Goal: Task Accomplishment & Management: Manage account settings

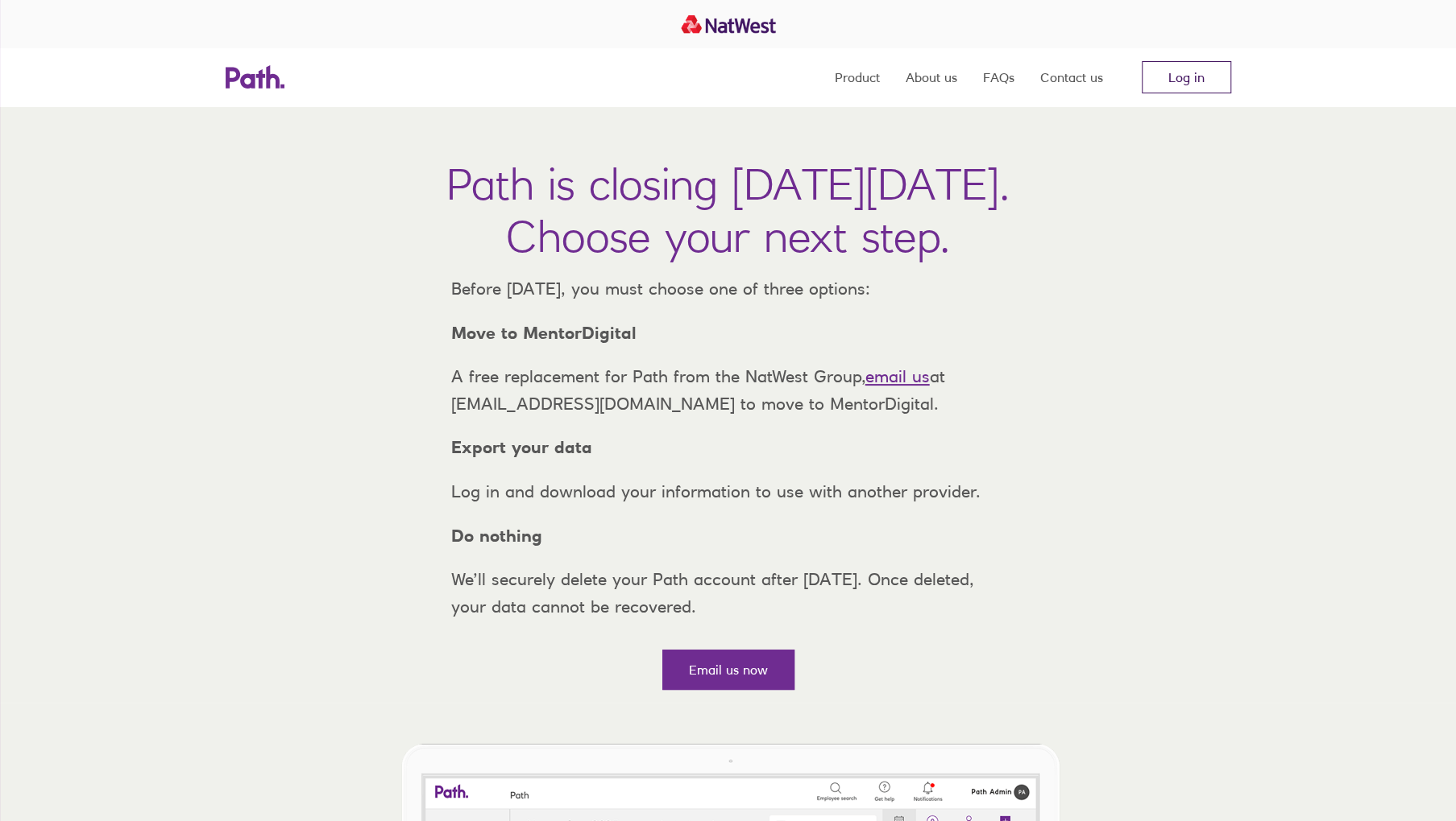
click at [1179, 65] on link "Log in" at bounding box center [1185, 77] width 89 height 32
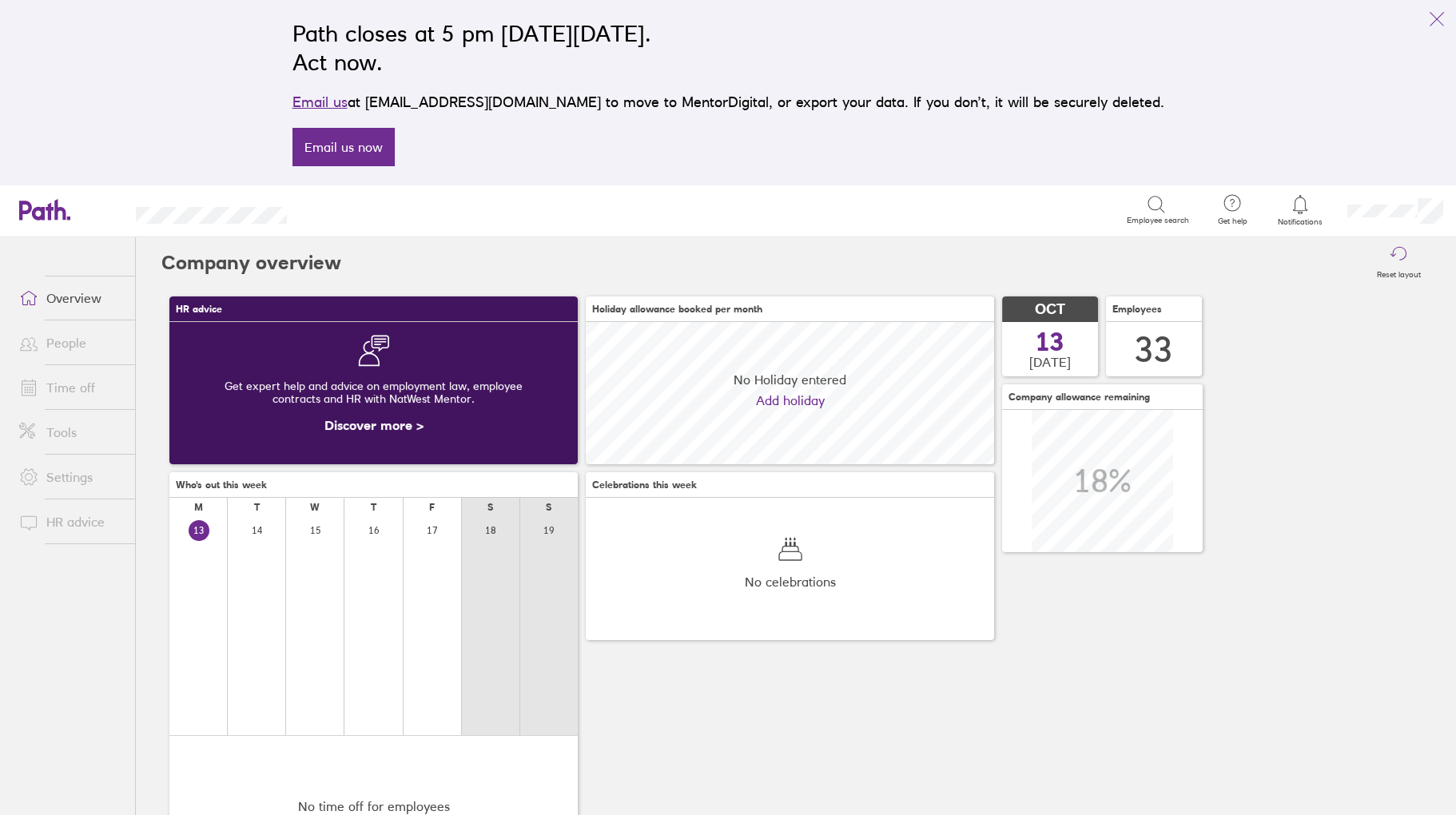
scroll to position [142, 408]
click at [78, 385] on link "Time off" at bounding box center [71, 387] width 129 height 32
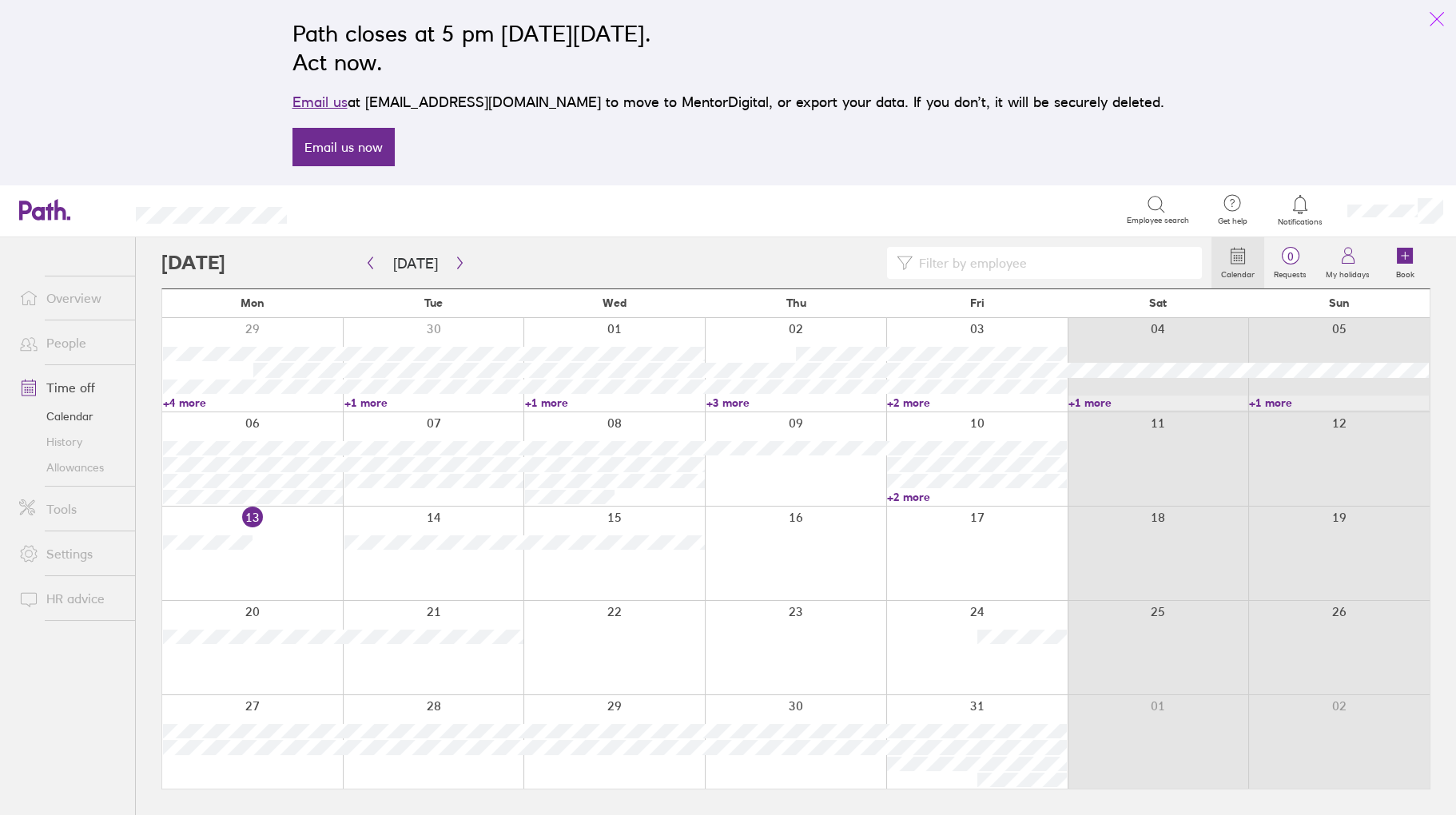
click at [1441, 18] on icon "link" at bounding box center [1437, 19] width 19 height 19
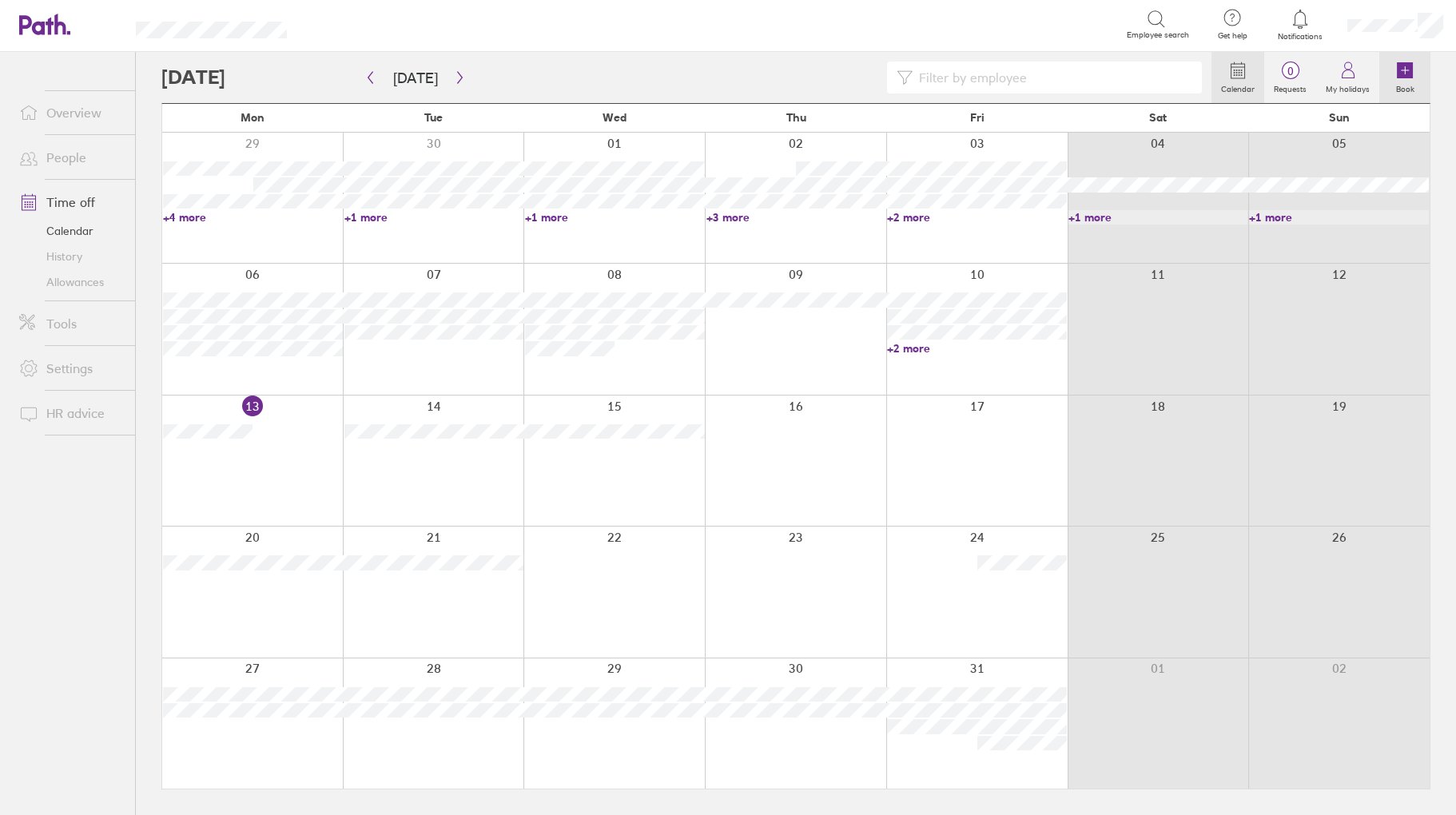
click at [1400, 81] on label "Book" at bounding box center [1406, 87] width 38 height 15
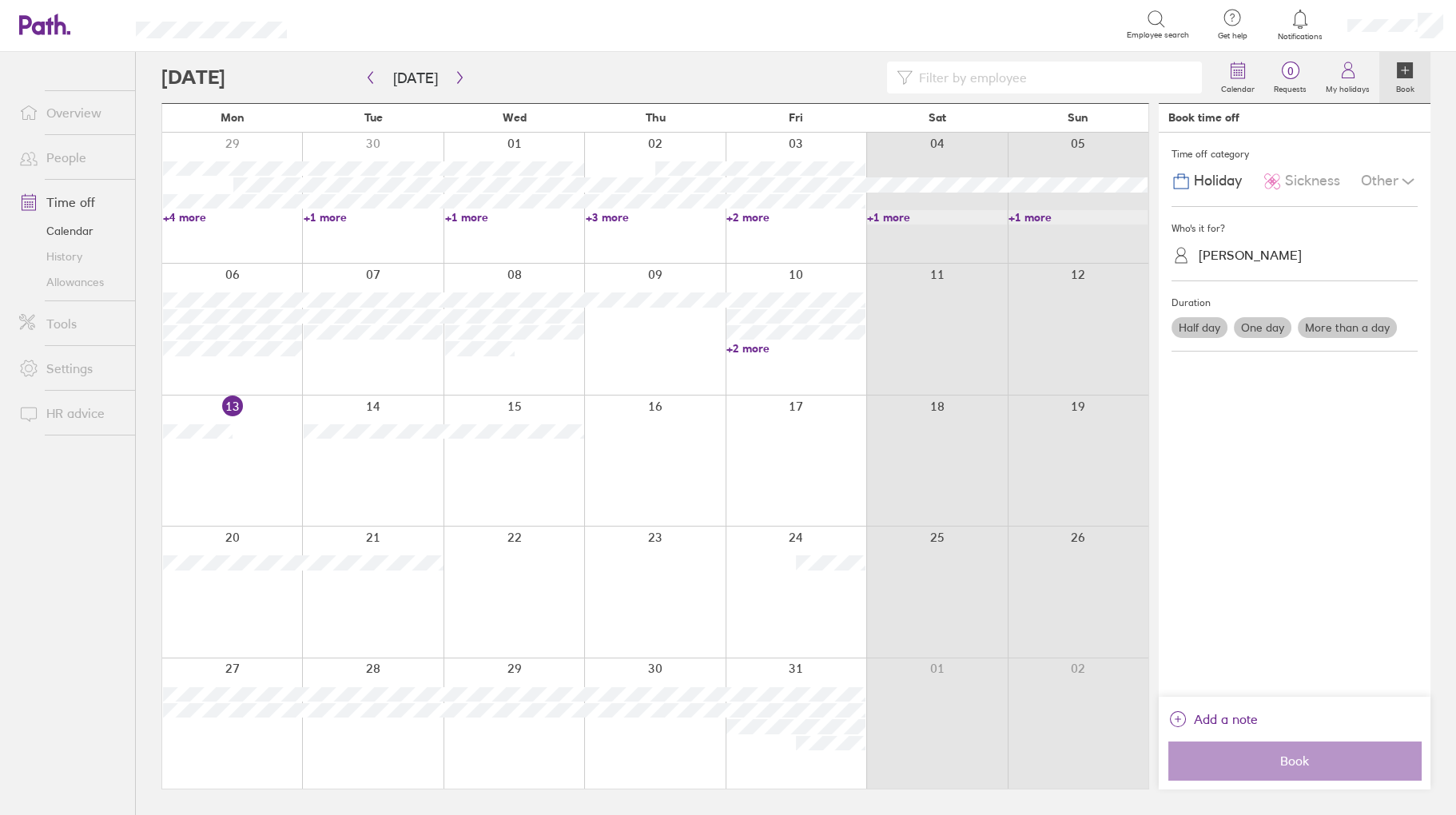
click at [1317, 181] on span "Sickness" at bounding box center [1313, 182] width 55 height 17
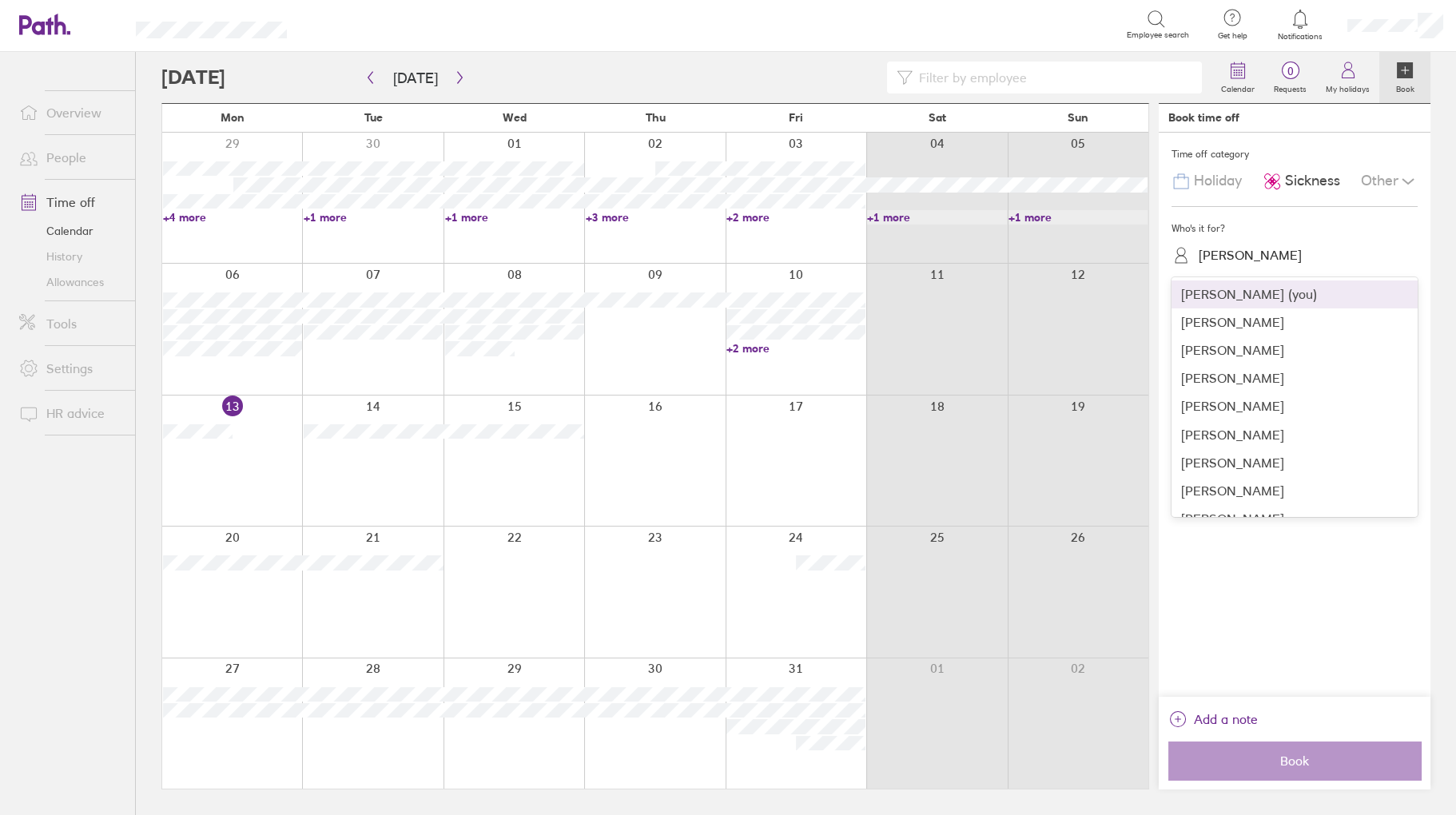
click at [1237, 253] on div "[PERSON_NAME]" at bounding box center [1250, 256] width 103 height 15
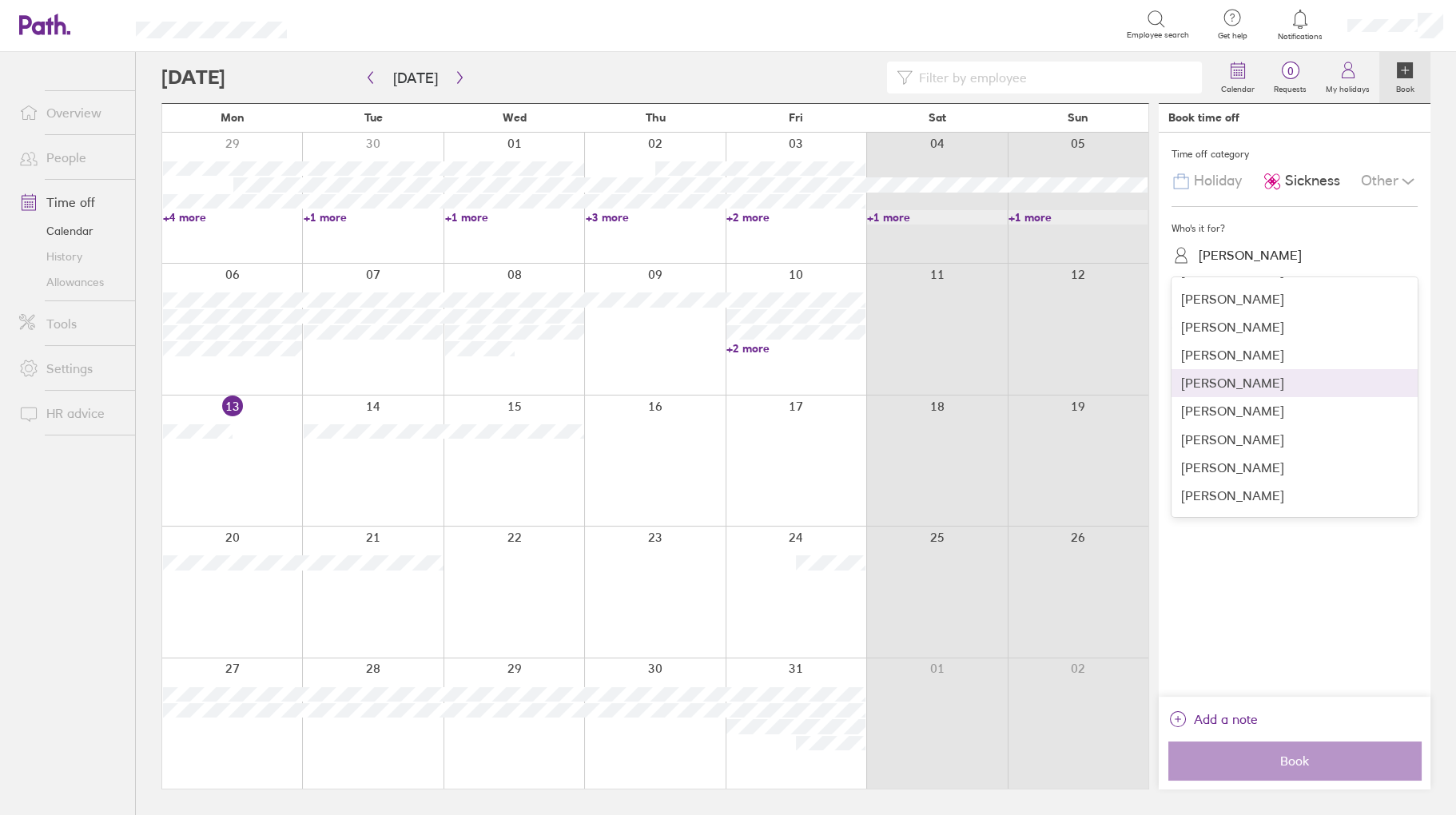
scroll to position [240, 0]
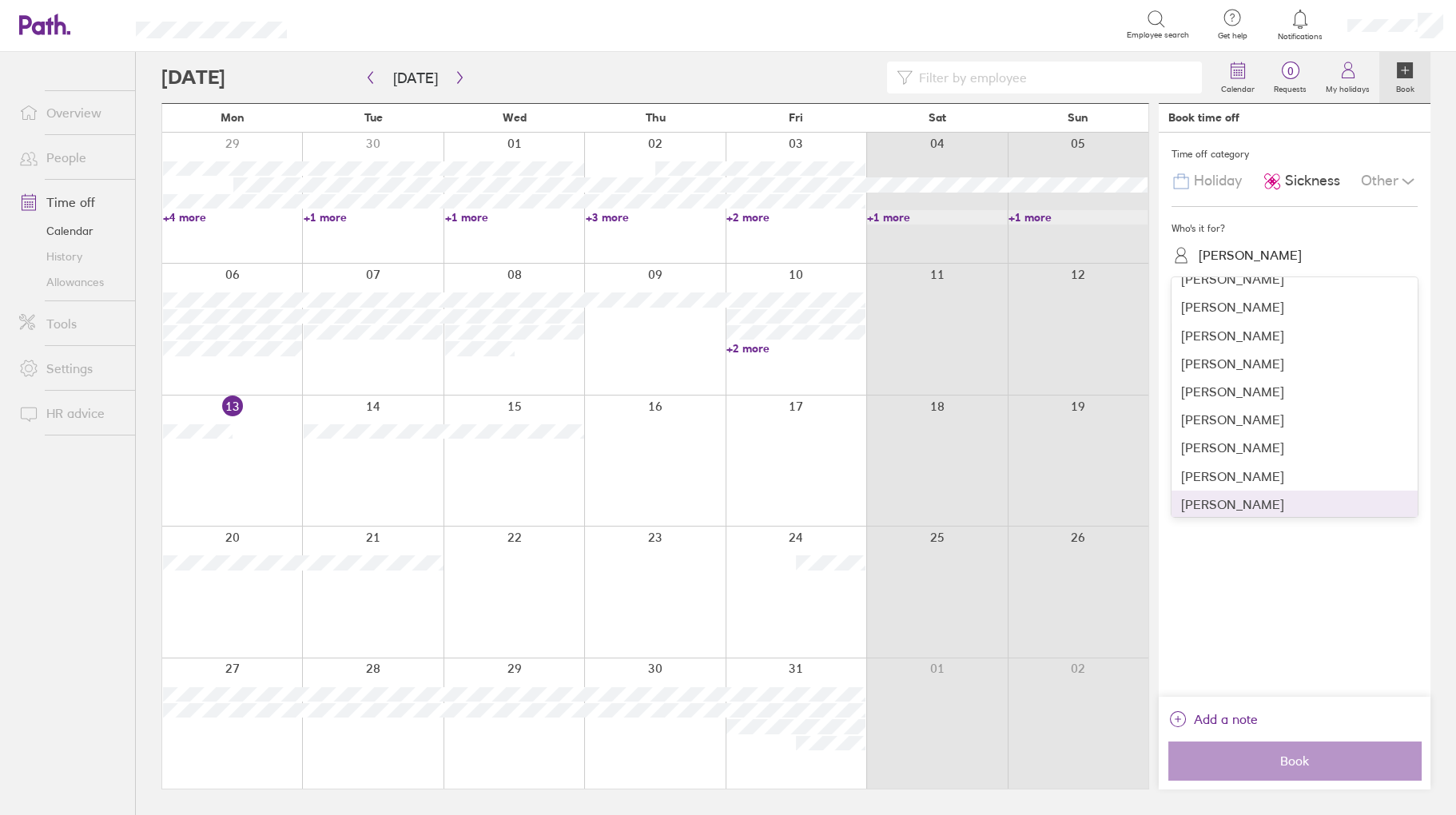
click at [1235, 508] on div "[PERSON_NAME]" at bounding box center [1295, 504] width 246 height 28
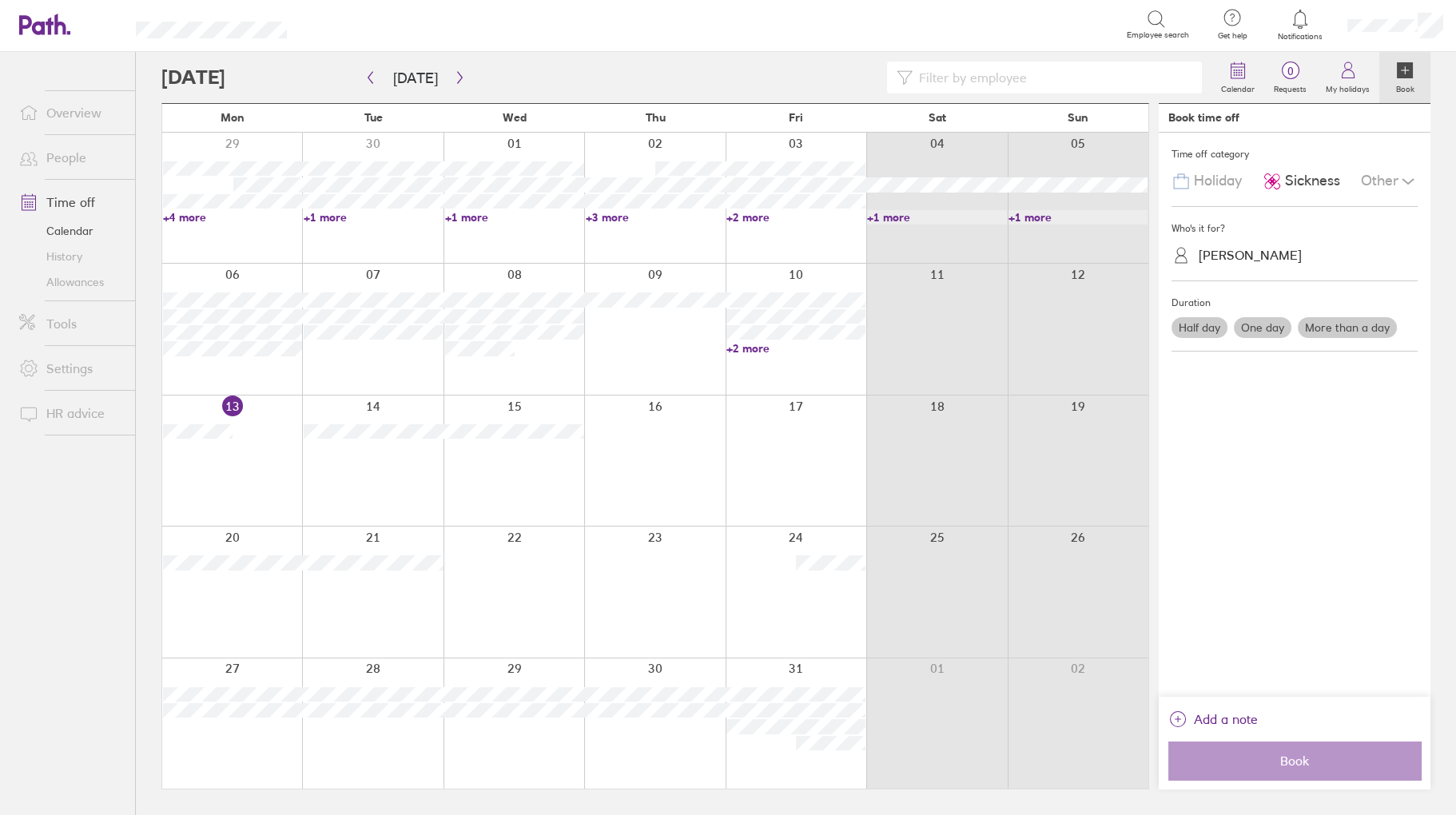
click at [1268, 327] on label "One day" at bounding box center [1262, 328] width 58 height 21
click at [0, 0] on input "One day" at bounding box center [0, 0] width 0 height 0
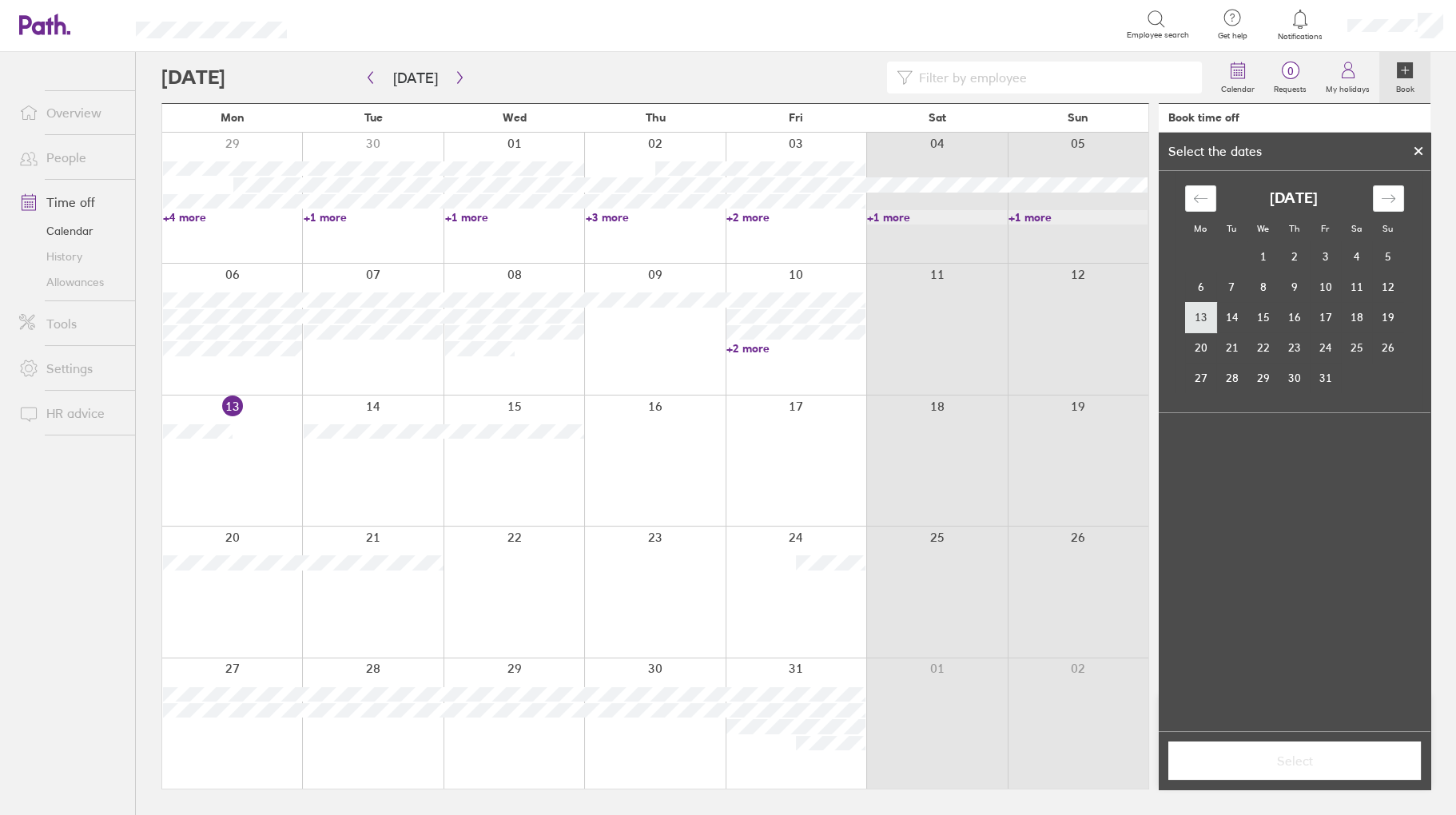
click at [1202, 319] on td "13" at bounding box center [1201, 317] width 31 height 30
click at [1286, 768] on span "Select" at bounding box center [1295, 761] width 231 height 15
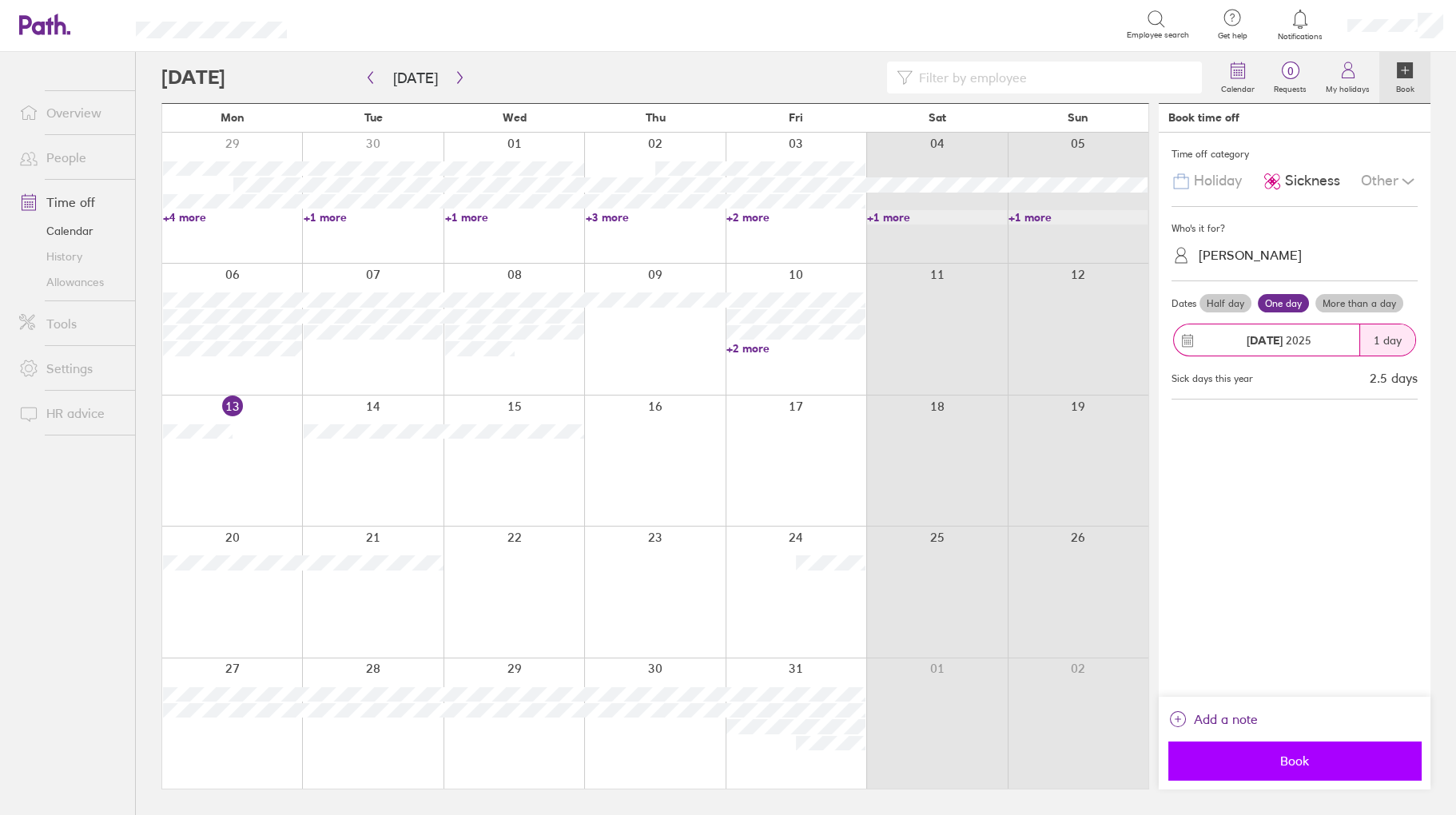
click at [1220, 772] on button "Book" at bounding box center [1295, 761] width 253 height 39
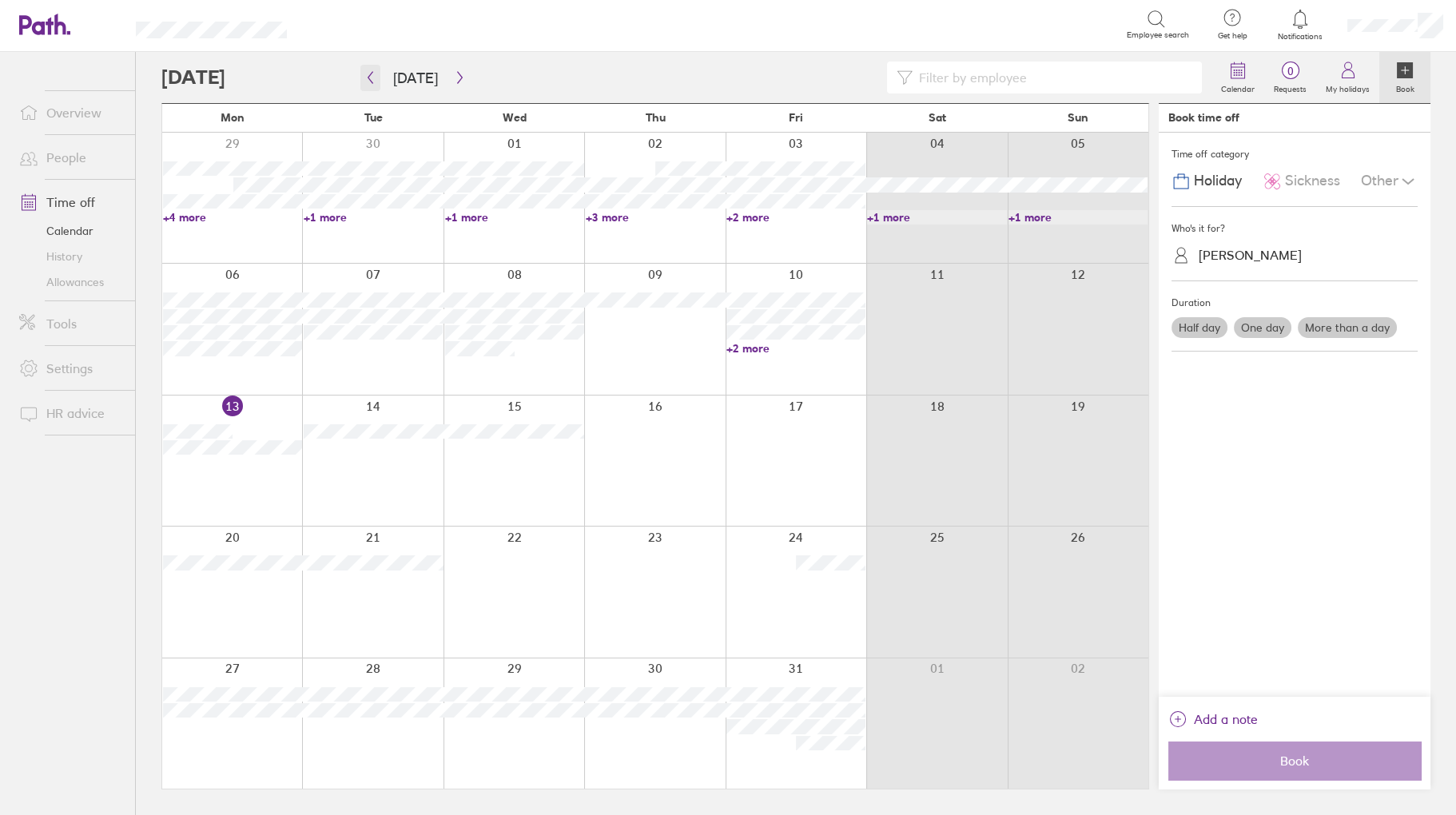
click at [372, 76] on icon "button" at bounding box center [371, 77] width 12 height 13
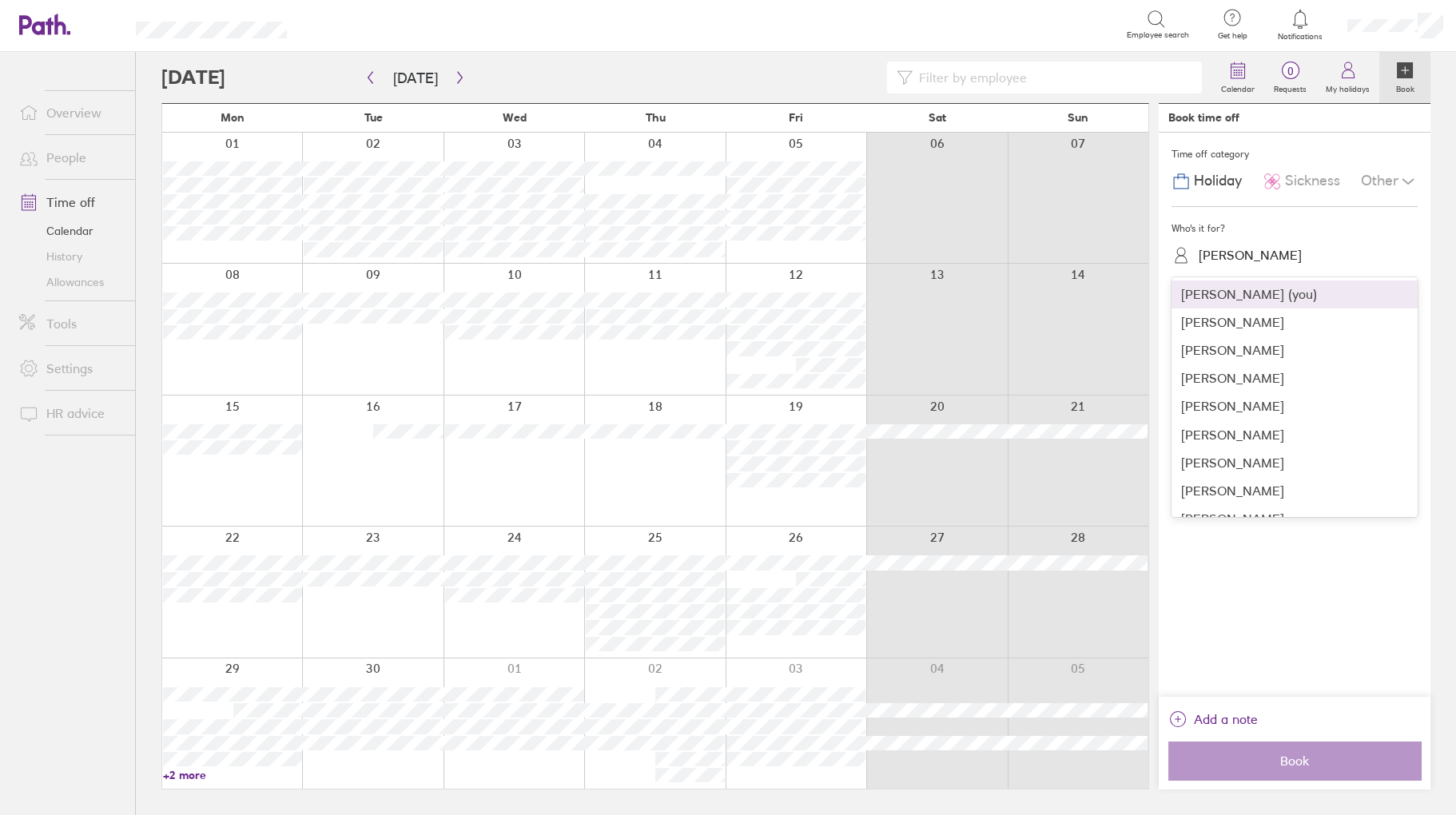
click at [1279, 248] on div "[PERSON_NAME]" at bounding box center [1250, 256] width 103 height 15
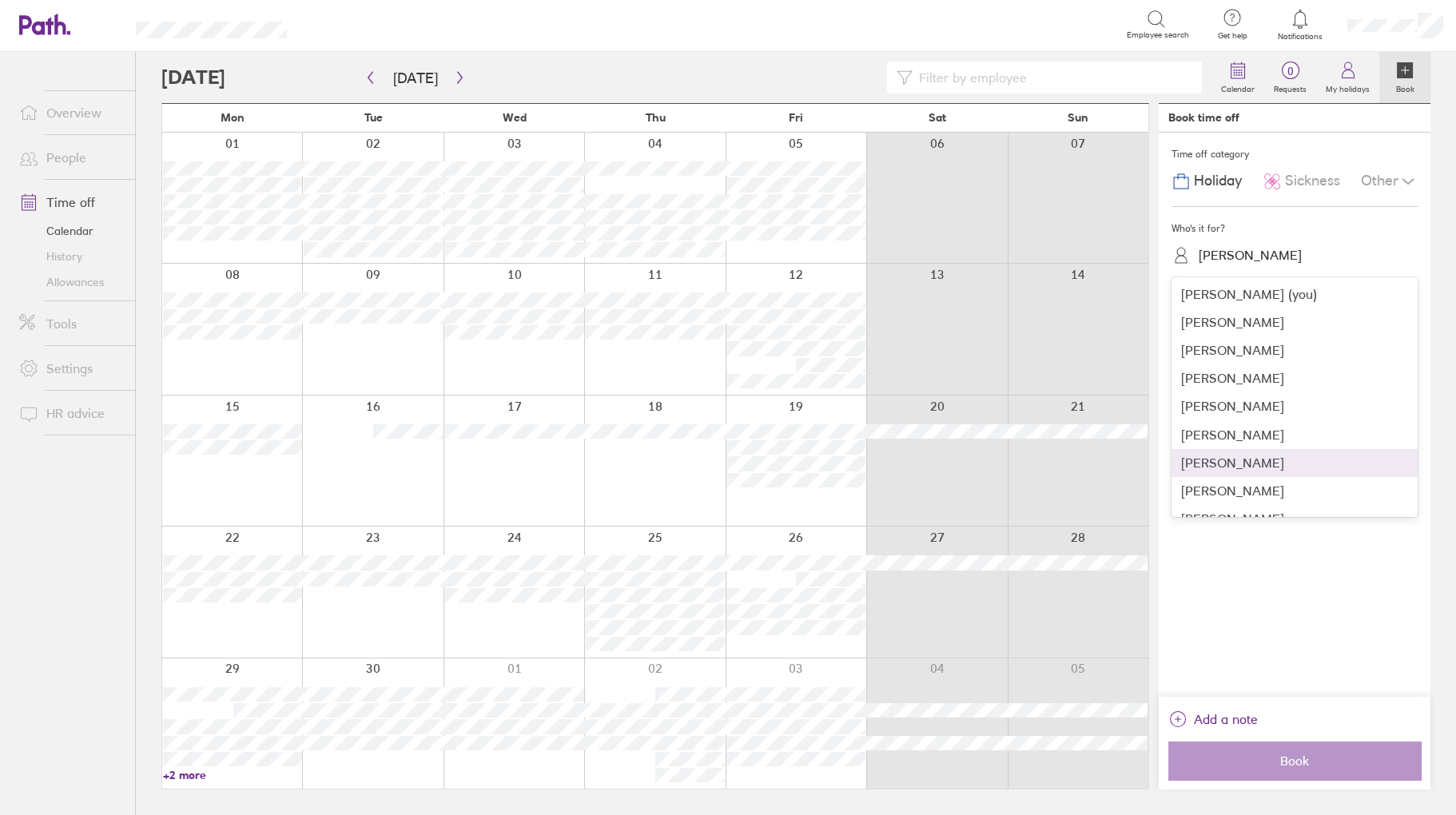
click at [1232, 464] on div "[PERSON_NAME]" at bounding box center [1295, 463] width 246 height 28
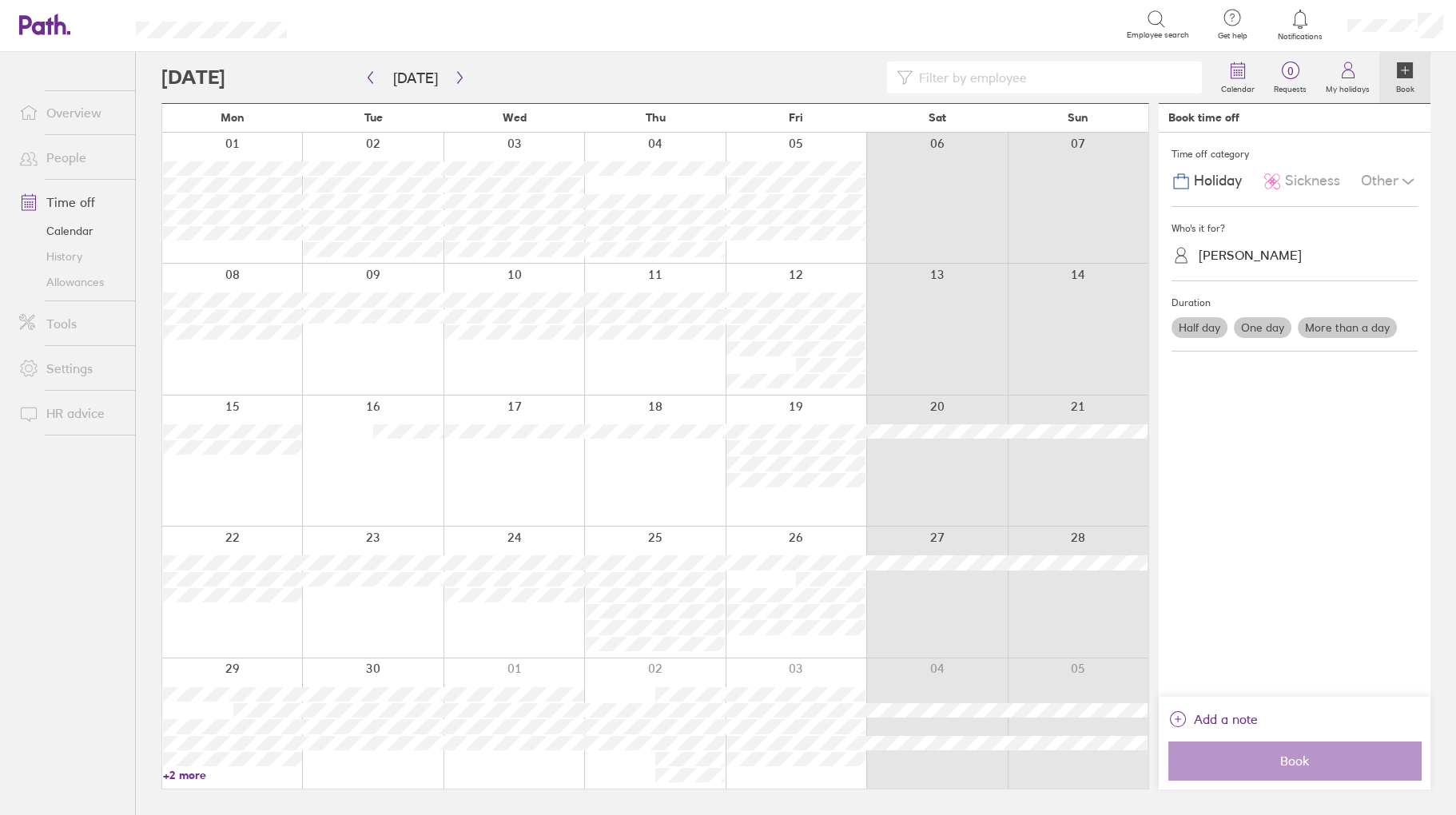
click at [1262, 330] on label "One day" at bounding box center [1262, 328] width 58 height 21
click at [0, 0] on input "One day" at bounding box center [0, 0] width 0 height 0
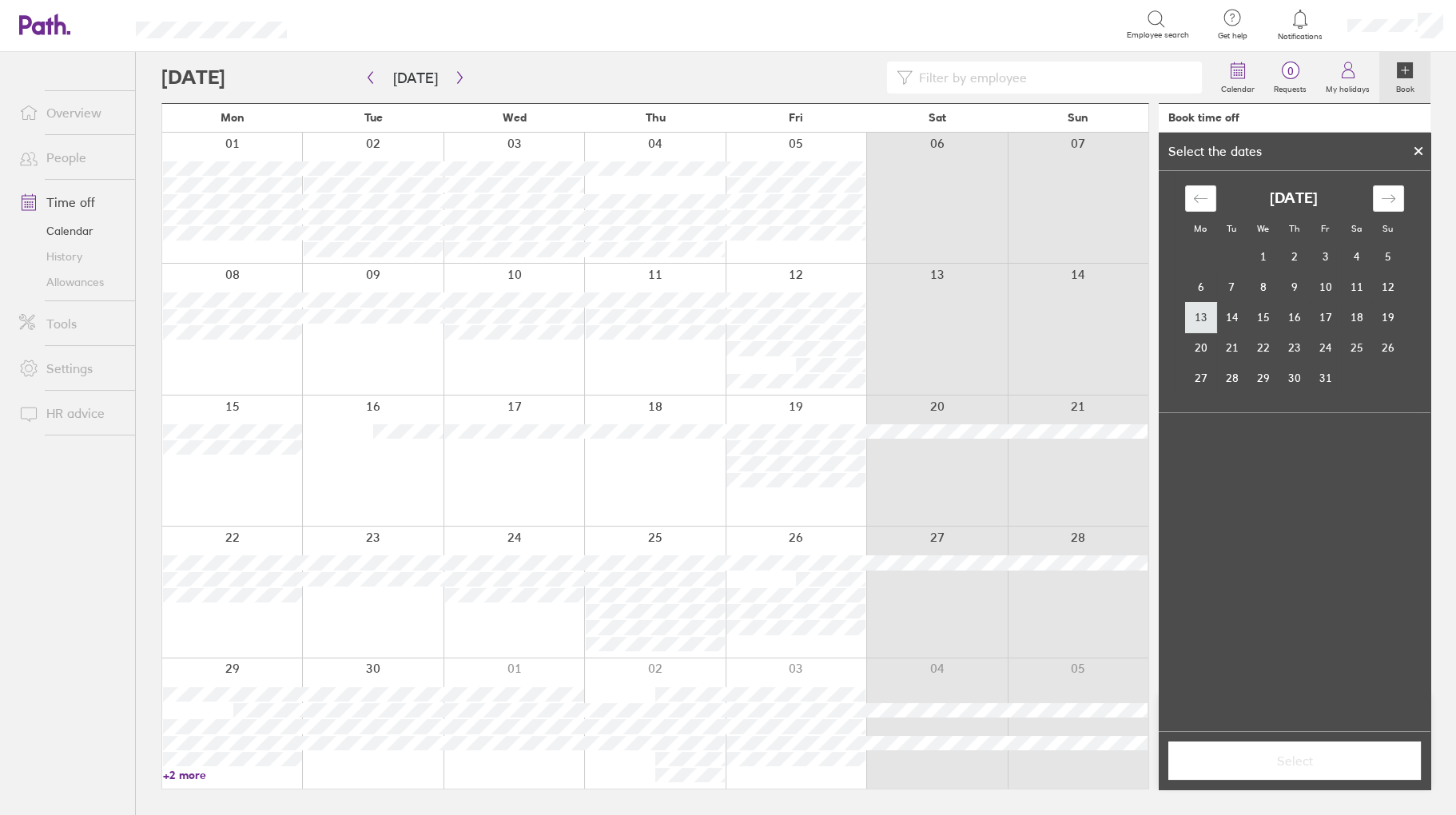
click at [1196, 312] on td "13" at bounding box center [1201, 317] width 31 height 30
click at [1286, 754] on span "Select" at bounding box center [1295, 761] width 231 height 15
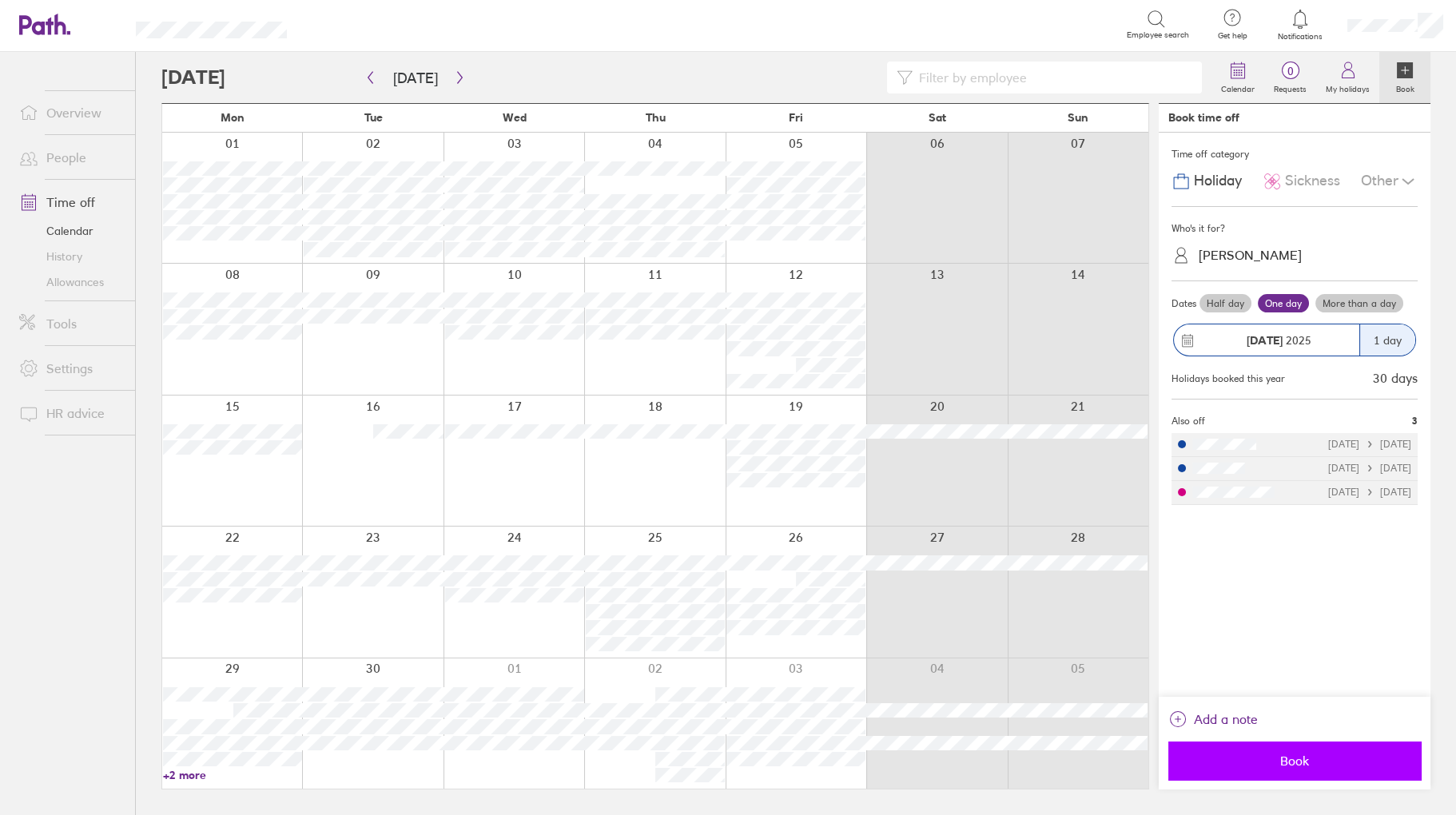
click at [1300, 764] on span "Book" at bounding box center [1295, 761] width 231 height 15
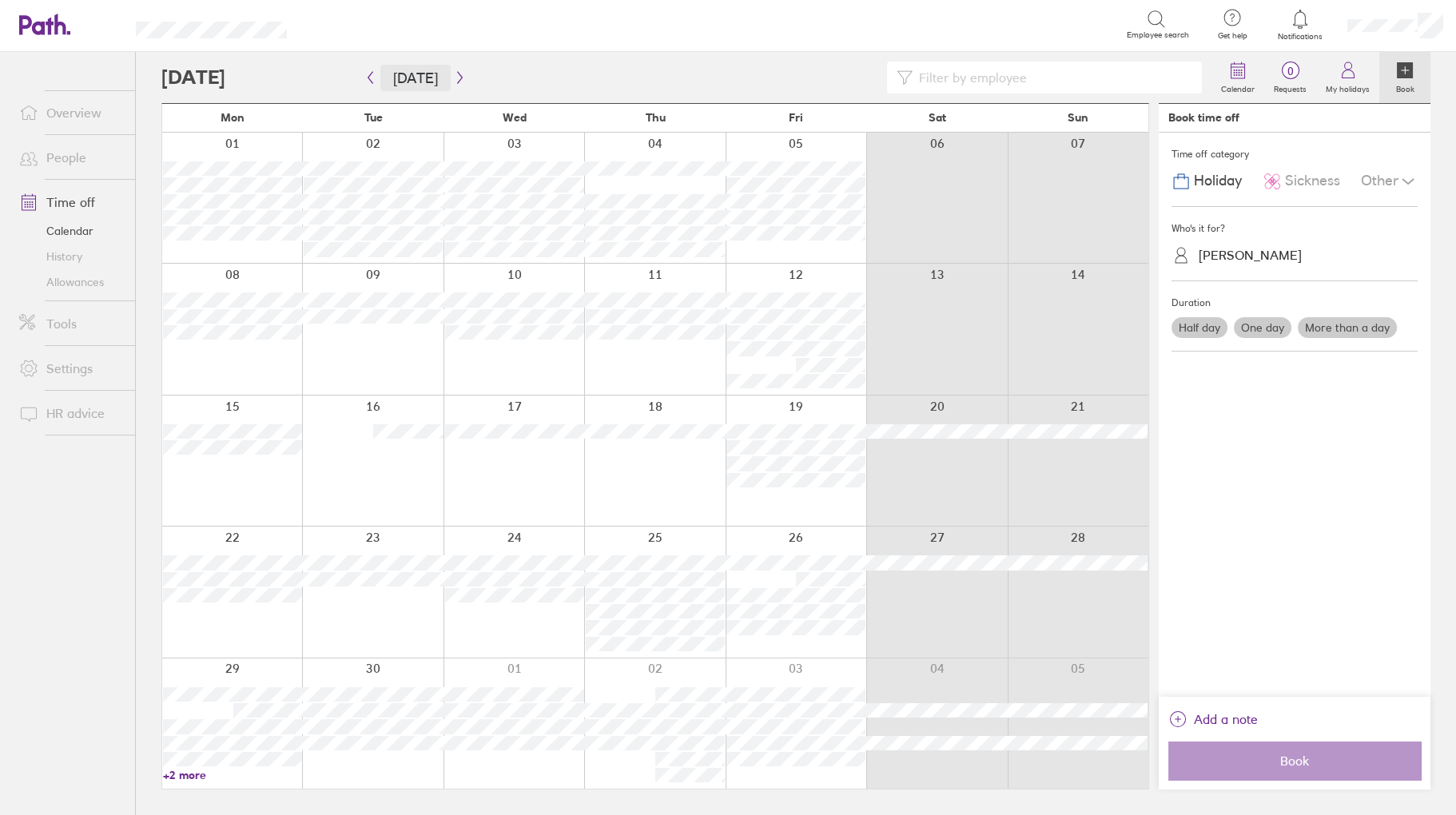
click at [444, 74] on button "[DATE]" at bounding box center [416, 77] width 71 height 27
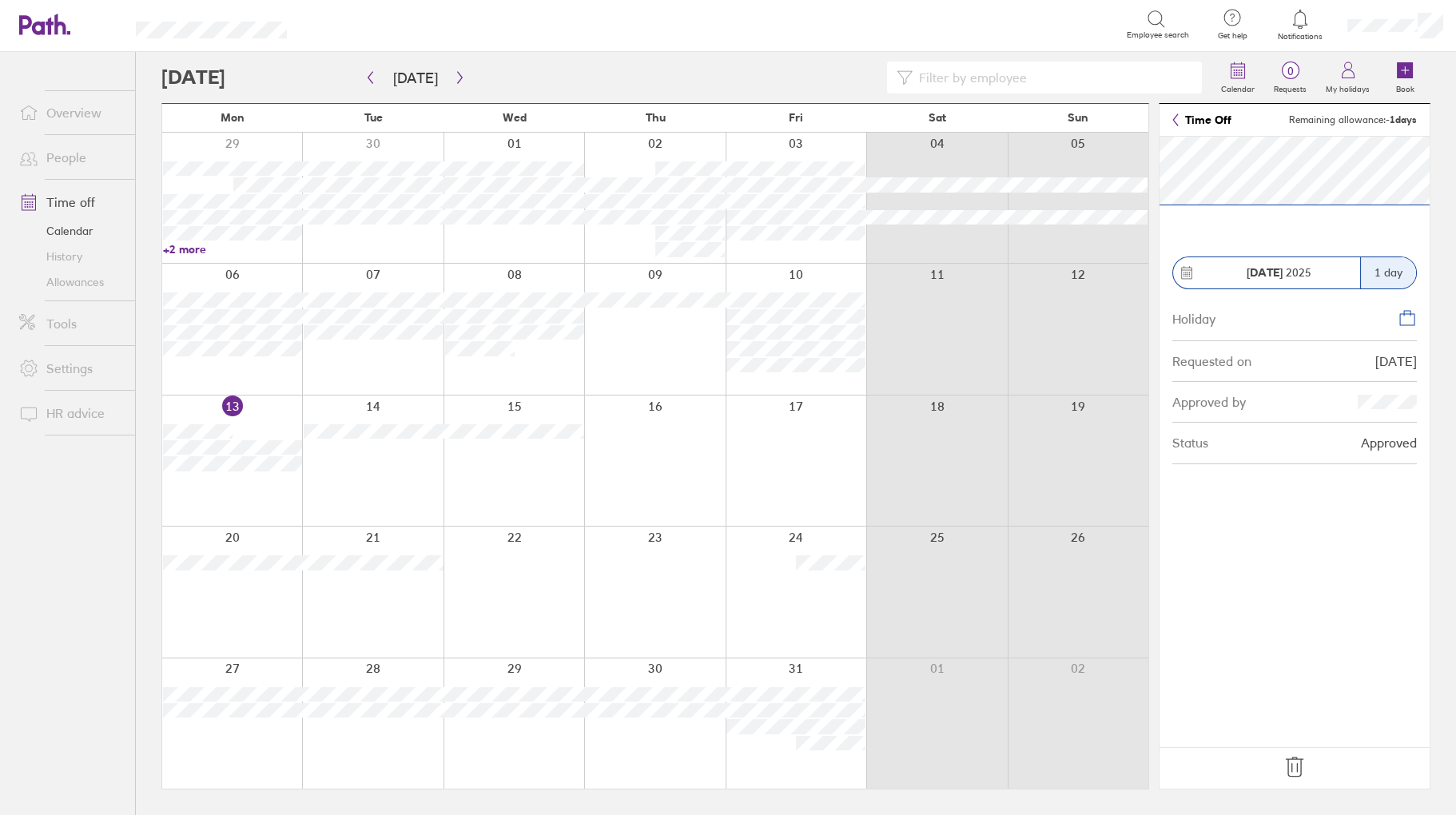
click at [1298, 776] on icon at bounding box center [1295, 768] width 26 height 26
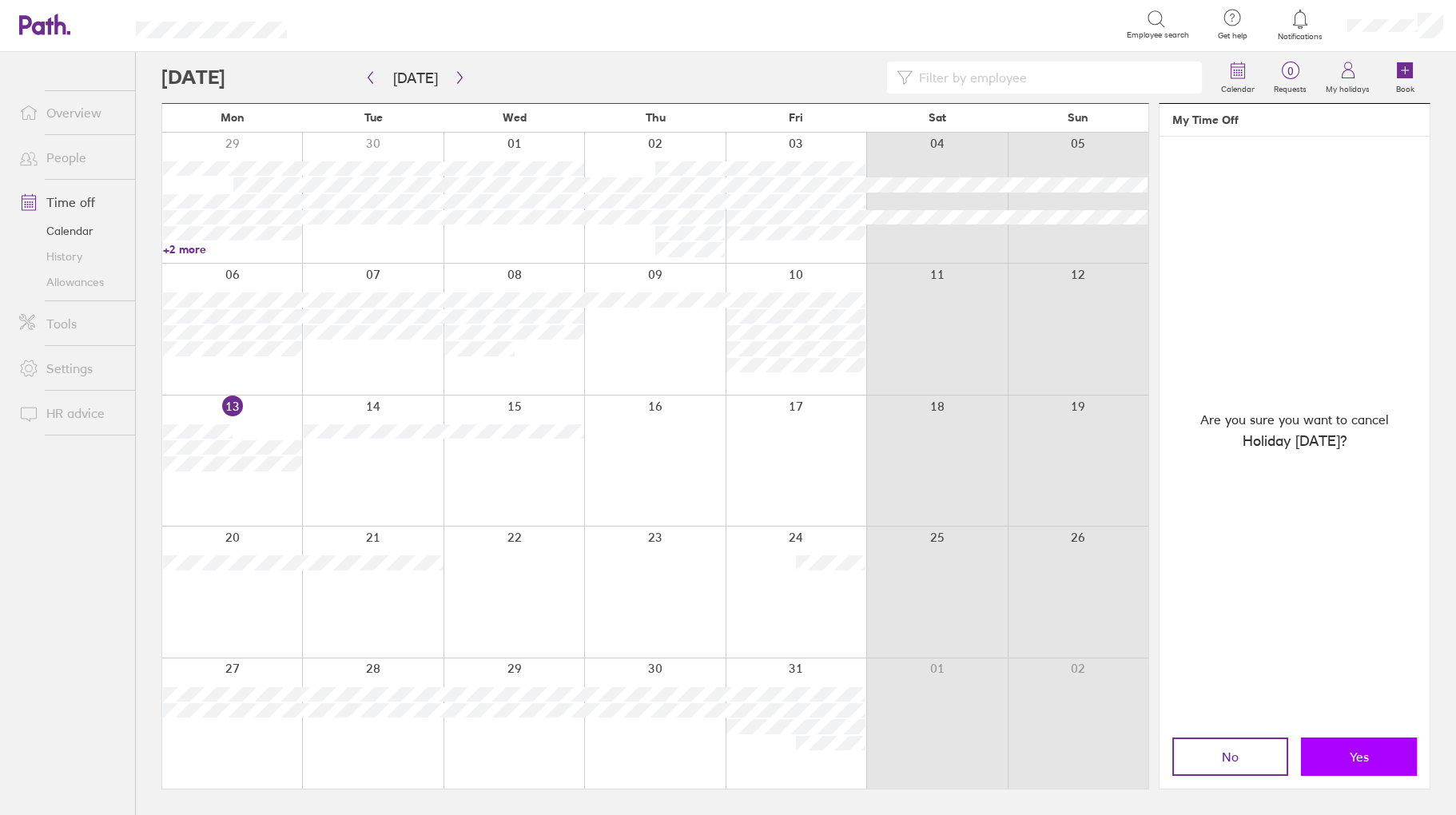
click at [1350, 760] on span "Yes" at bounding box center [1360, 756] width 19 height 15
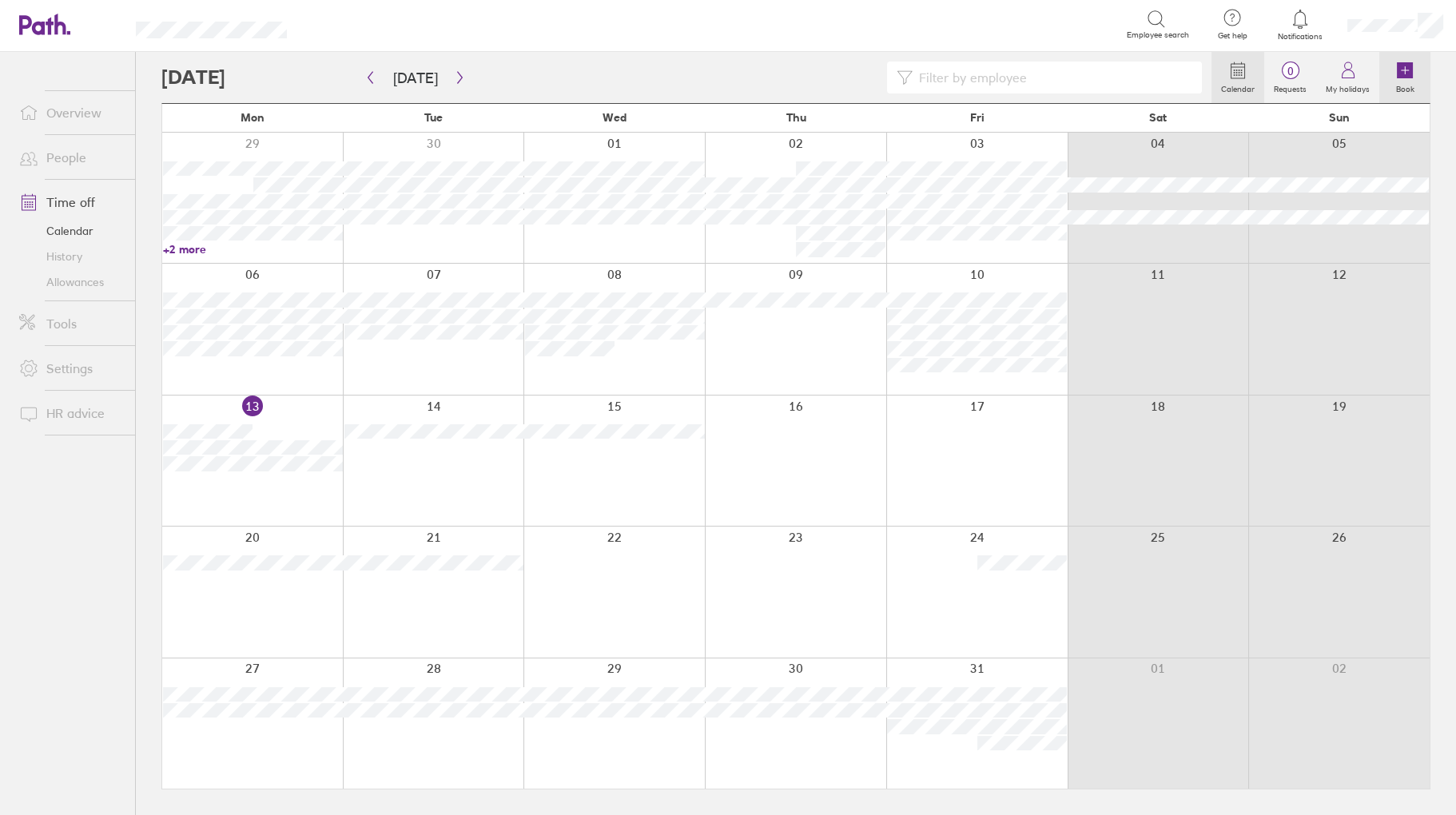
click at [1397, 76] on icon at bounding box center [1405, 71] width 19 height 19
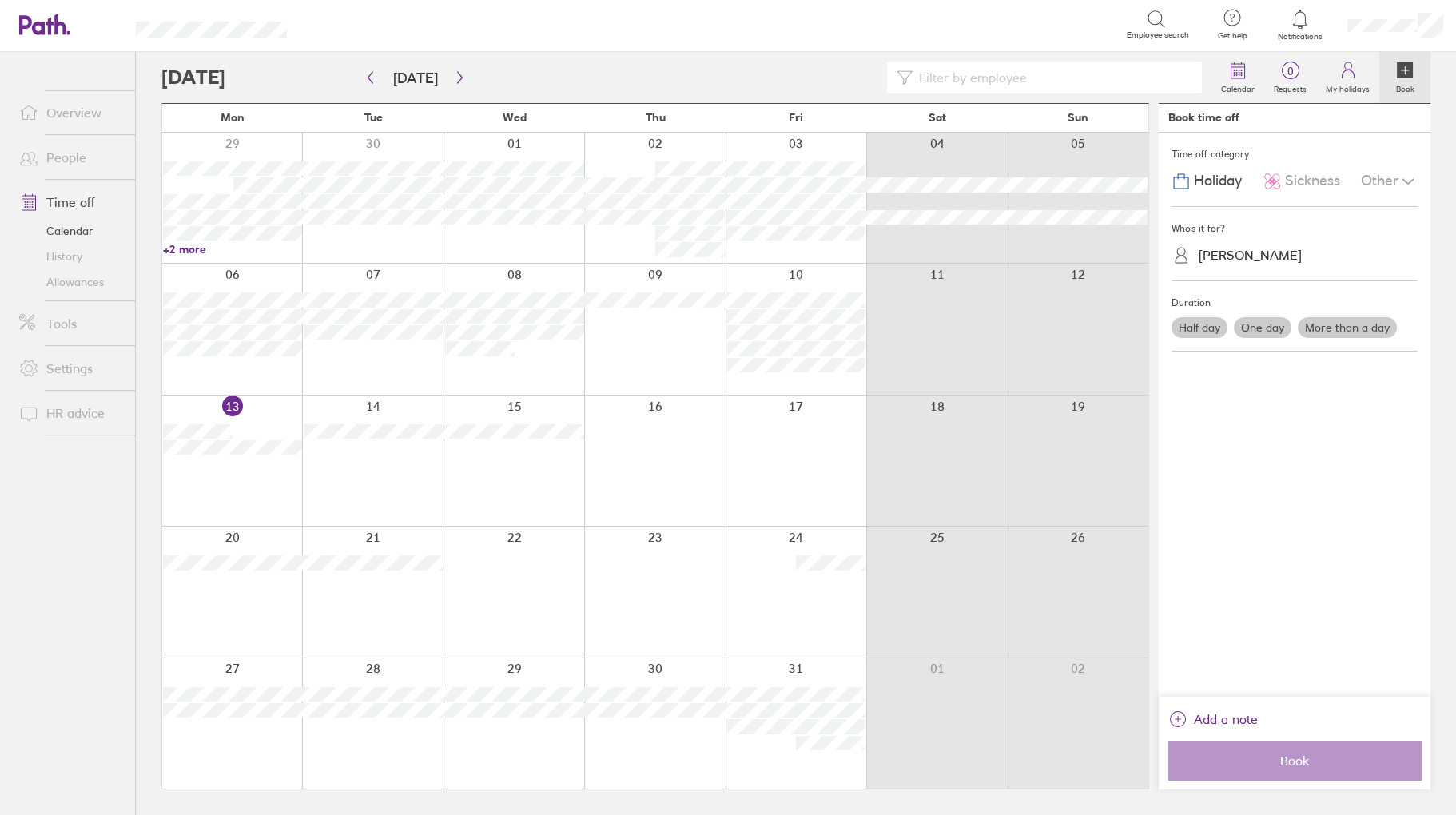
click at [1308, 181] on span "Sickness" at bounding box center [1313, 182] width 55 height 17
click at [1254, 253] on div "[PERSON_NAME]" at bounding box center [1250, 256] width 103 height 15
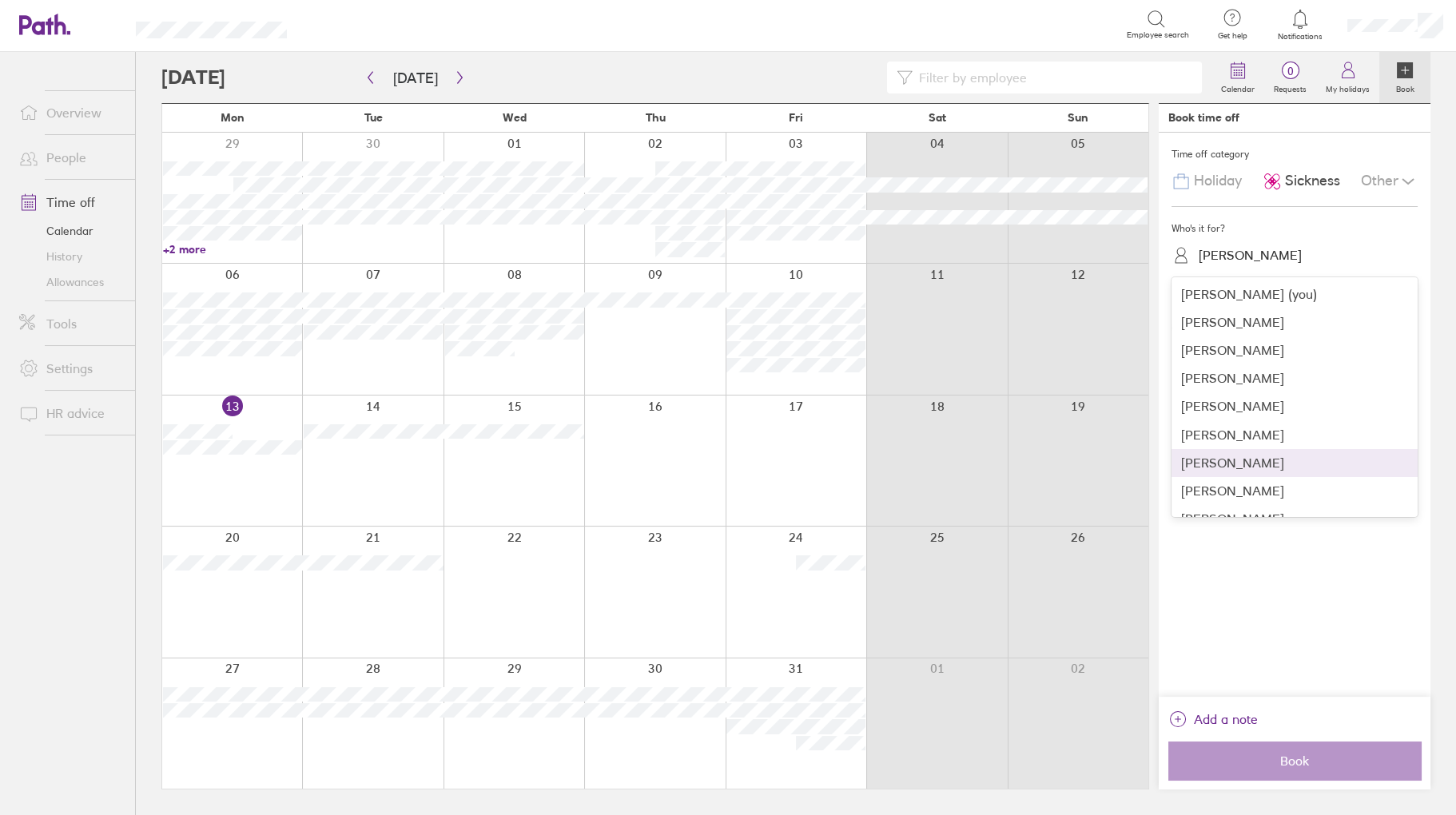
click at [1237, 468] on div "[PERSON_NAME]" at bounding box center [1295, 463] width 246 height 28
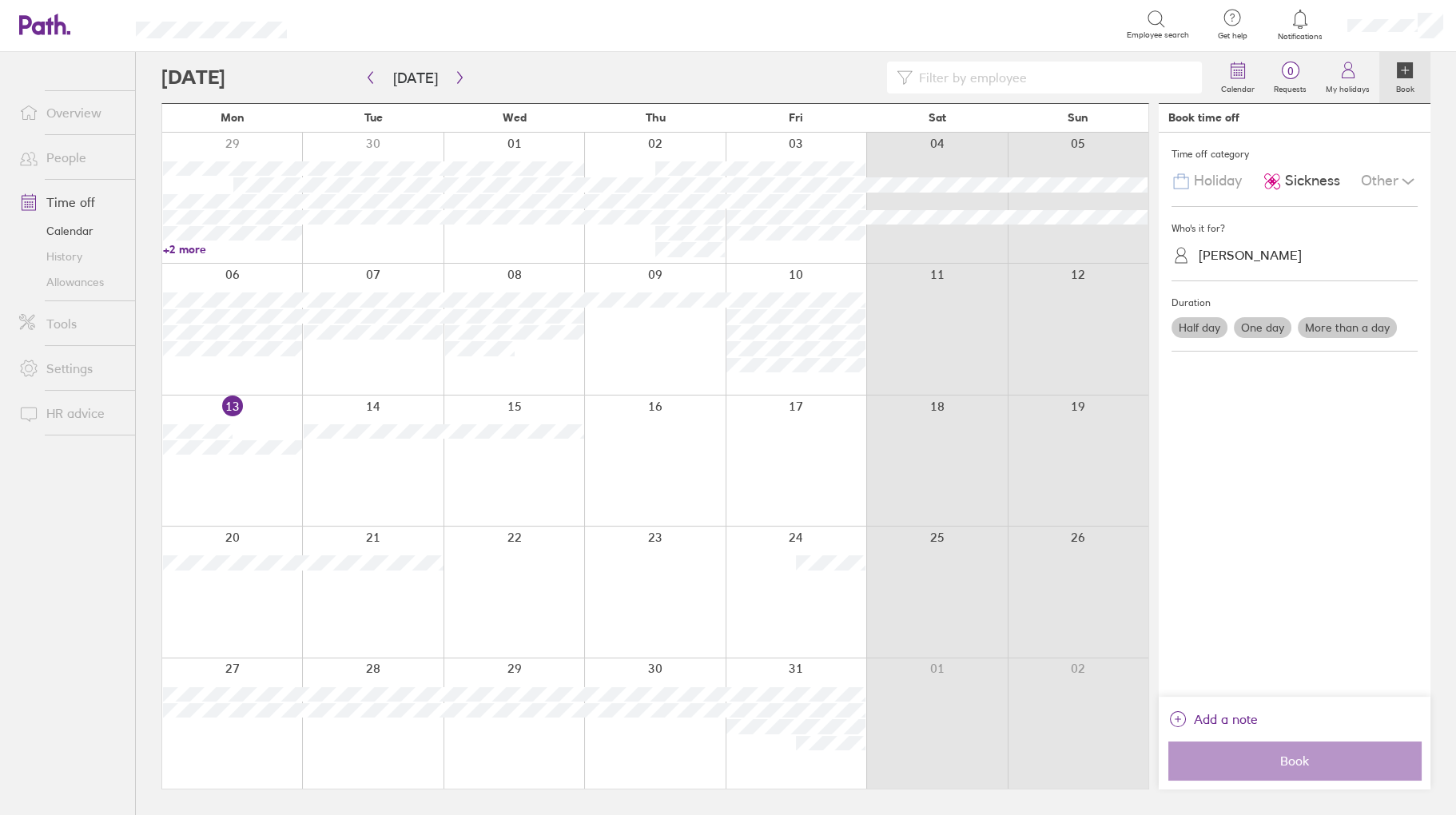
click at [1277, 330] on label "One day" at bounding box center [1262, 328] width 58 height 21
click at [0, 0] on input "One day" at bounding box center [0, 0] width 0 height 0
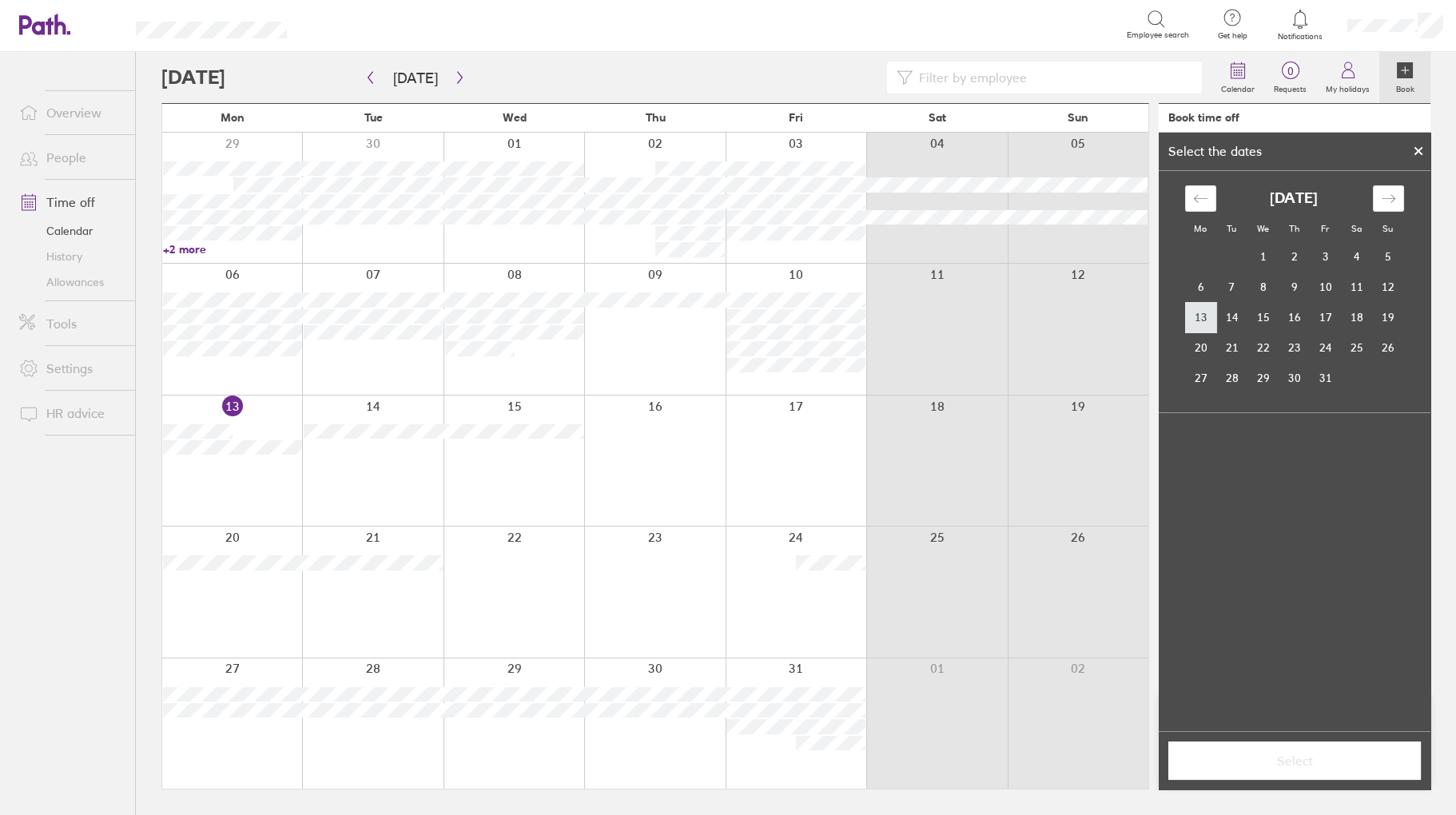
click at [1201, 320] on td "13" at bounding box center [1201, 317] width 31 height 30
click at [1310, 759] on span "Select" at bounding box center [1295, 761] width 231 height 15
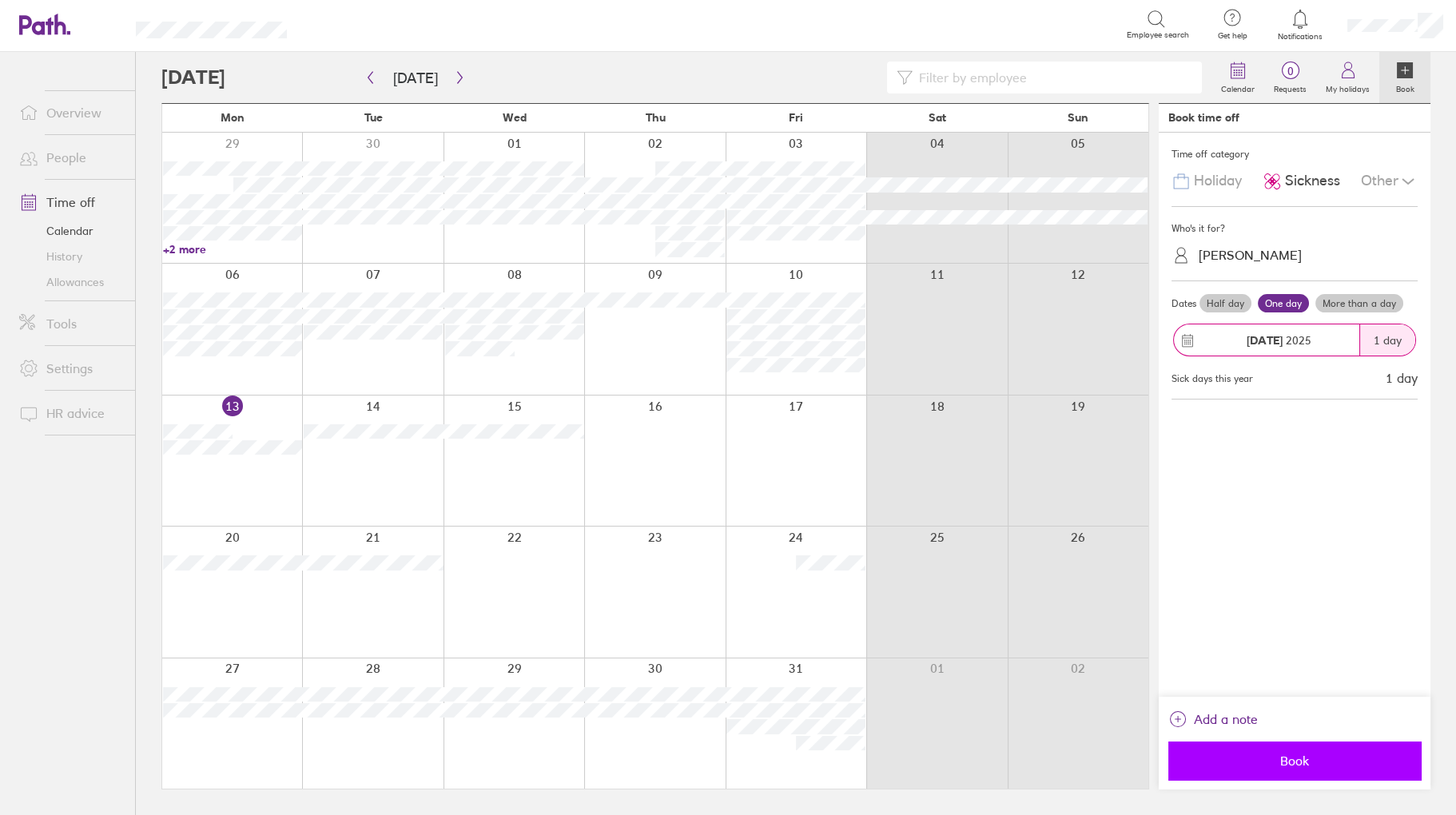
click at [1297, 766] on span "Book" at bounding box center [1295, 761] width 231 height 15
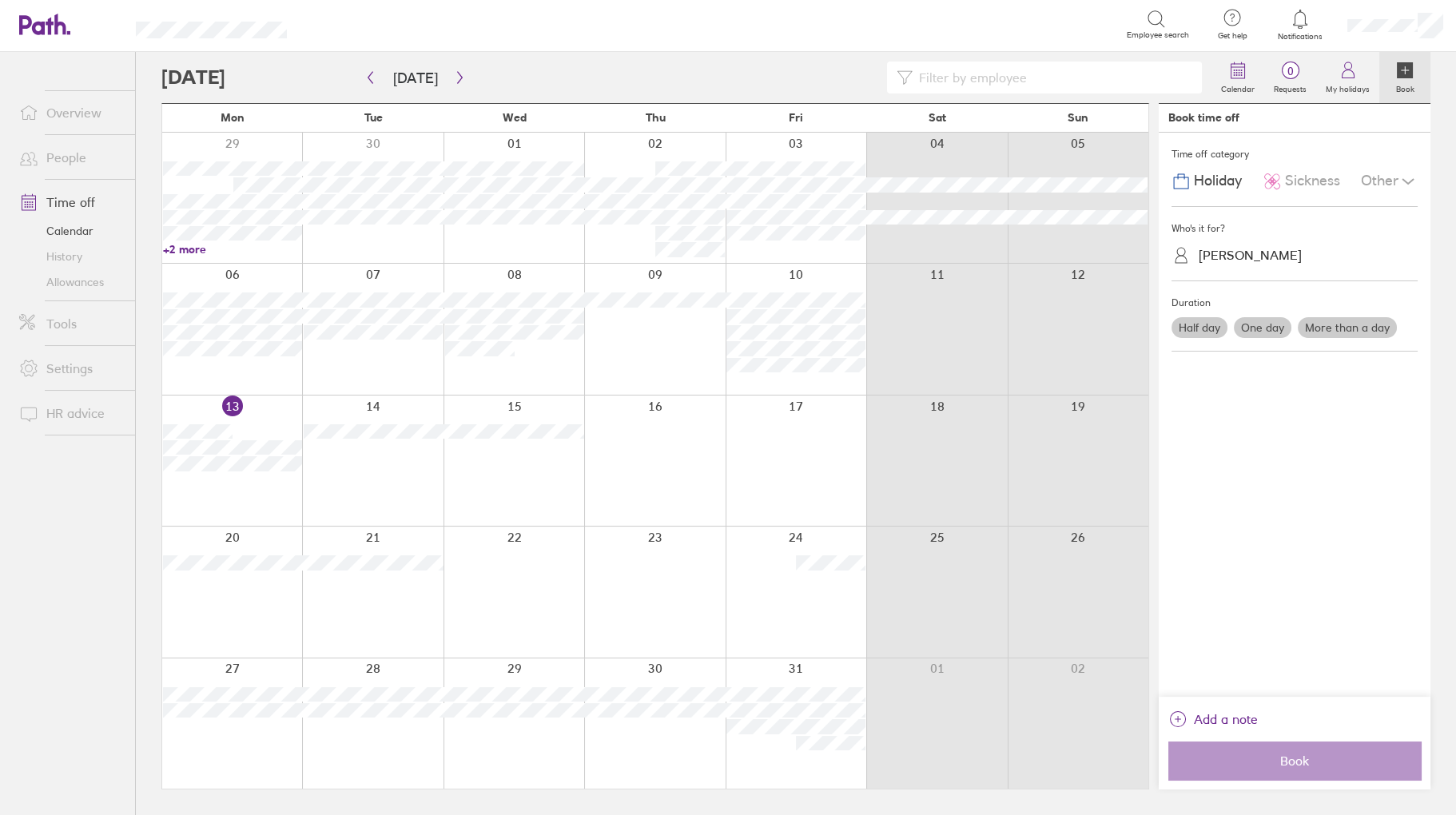
click at [1382, 186] on div "Other" at bounding box center [1390, 181] width 57 height 30
click at [1210, 181] on span "Holiday" at bounding box center [1218, 182] width 48 height 17
click at [1218, 248] on div "[PERSON_NAME]" at bounding box center [1250, 256] width 103 height 15
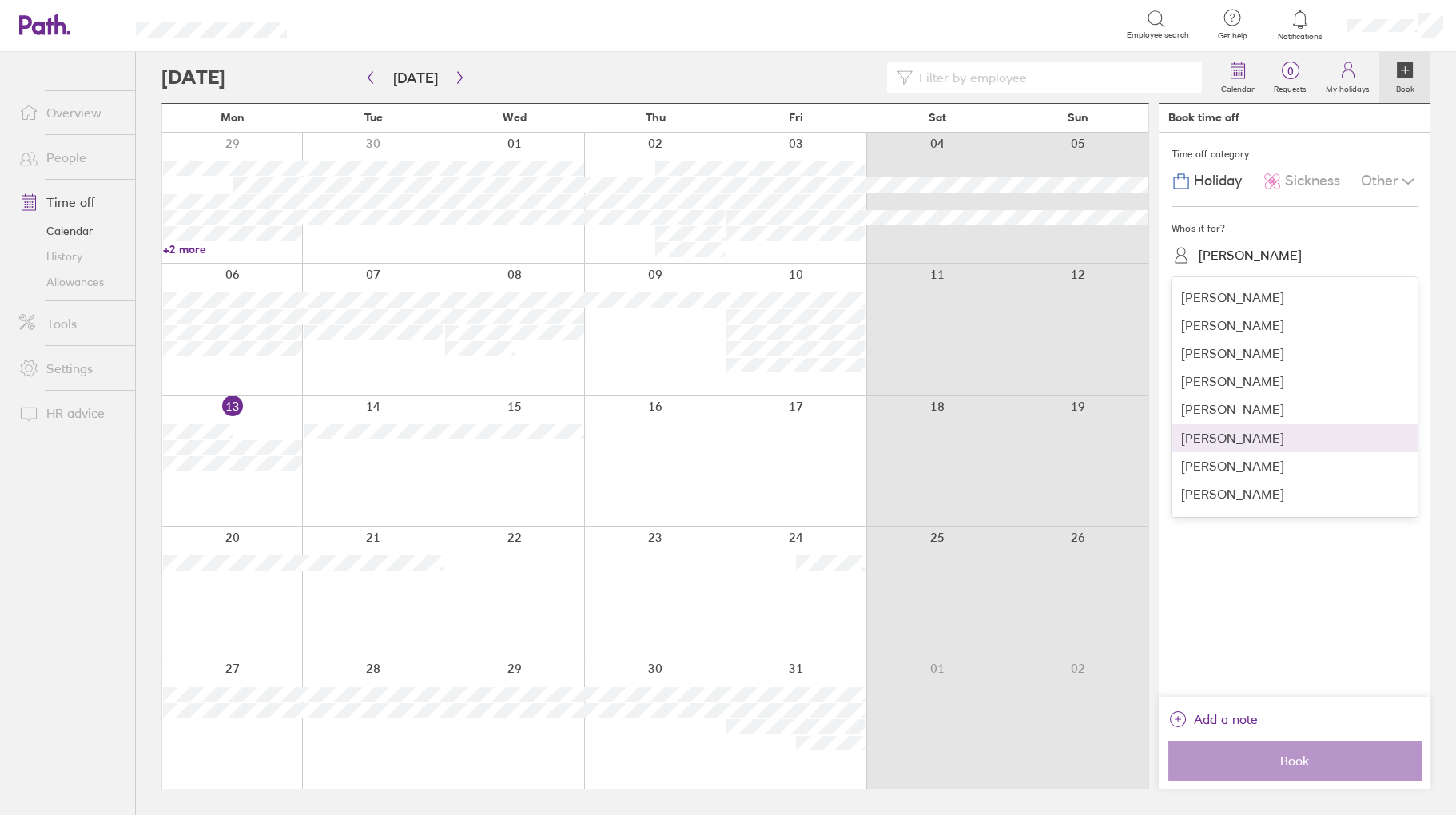
scroll to position [694, 0]
click at [1273, 448] on div "[PERSON_NAME]" at bounding box center [1295, 445] width 246 height 28
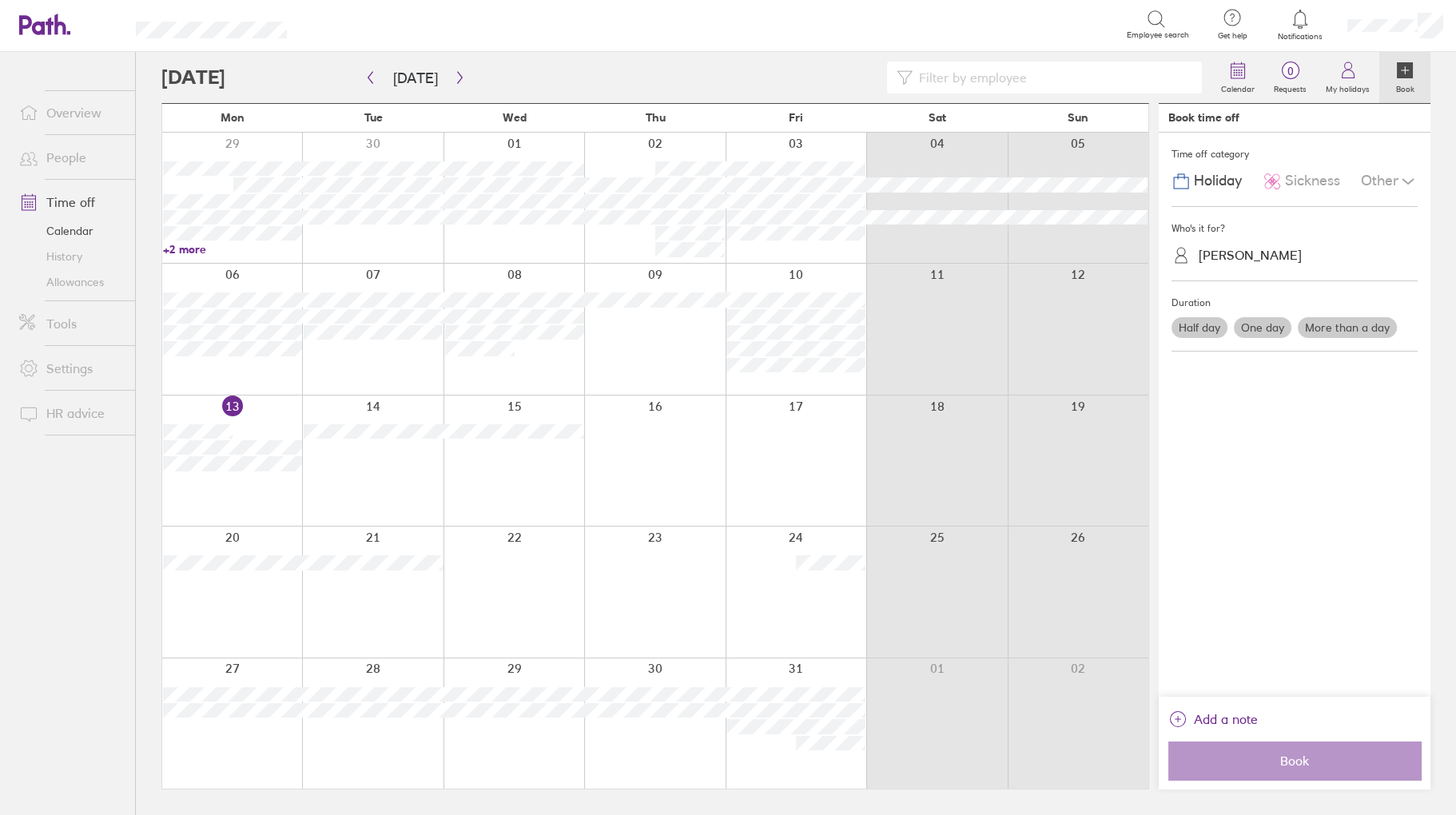
click at [1202, 325] on label "Half day" at bounding box center [1200, 328] width 56 height 21
click at [0, 0] on input "Half day" at bounding box center [0, 0] width 0 height 0
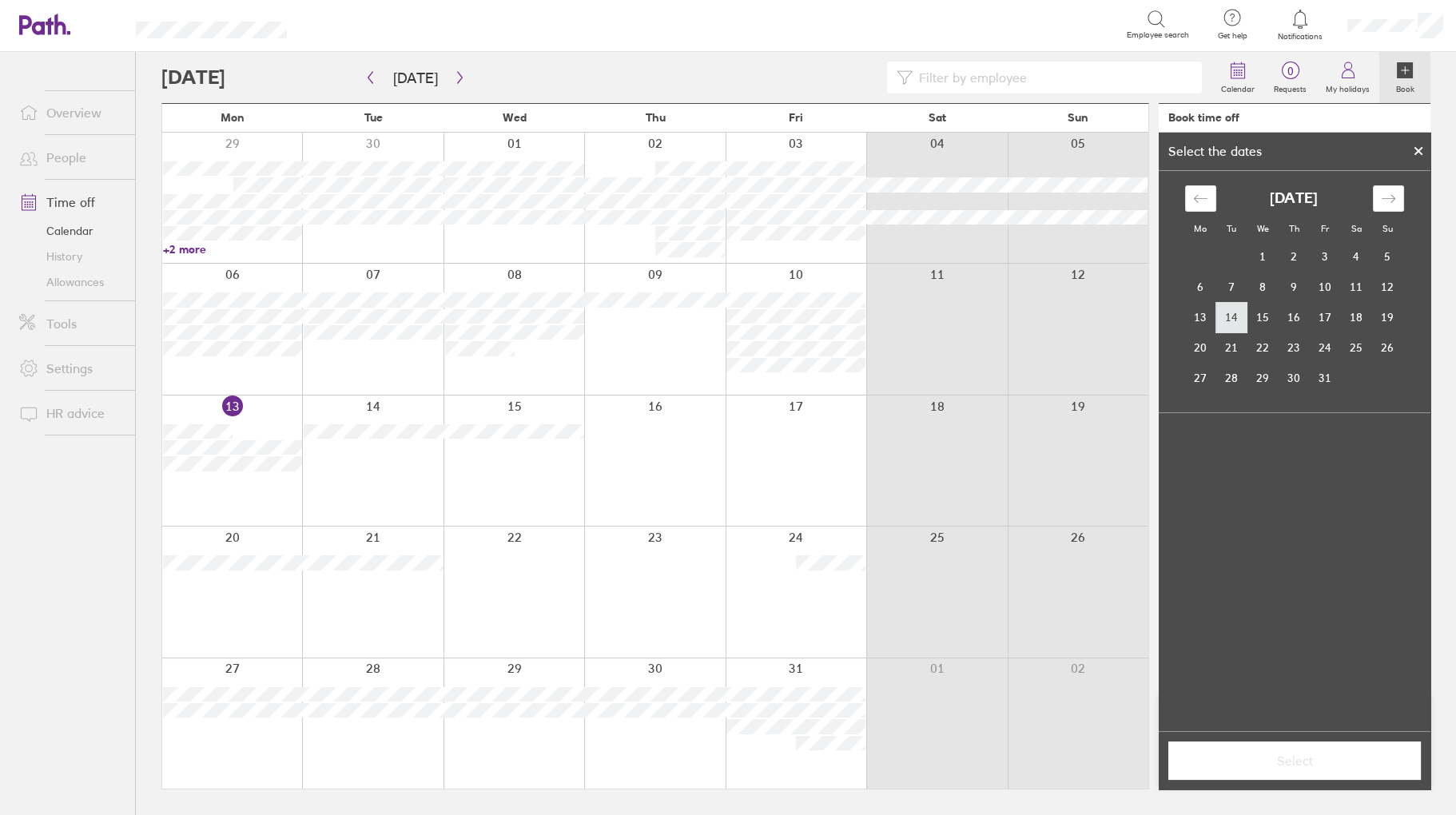
click at [1226, 321] on td "14" at bounding box center [1232, 317] width 31 height 30
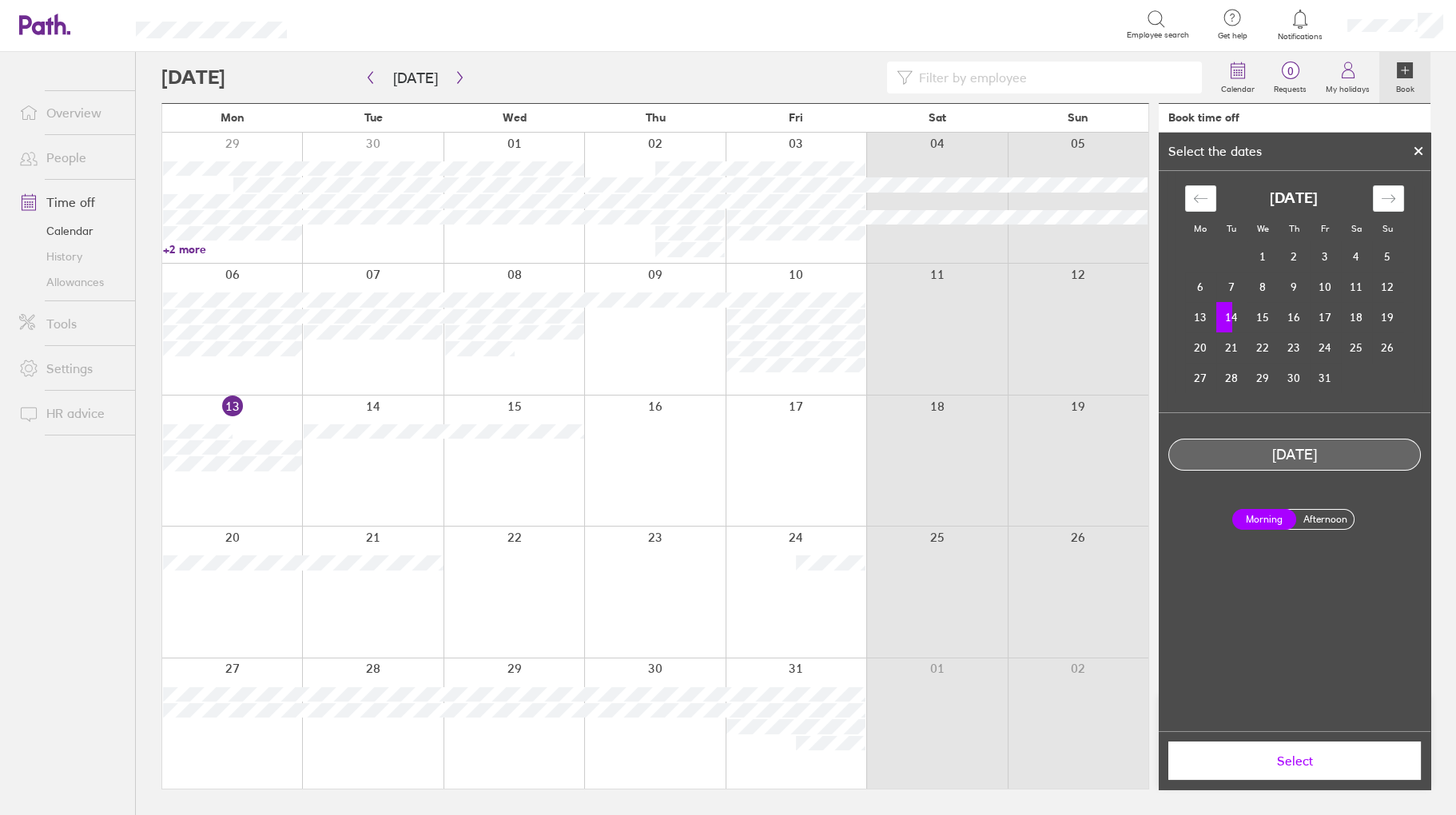
click at [1268, 750] on button "Select" at bounding box center [1295, 761] width 253 height 39
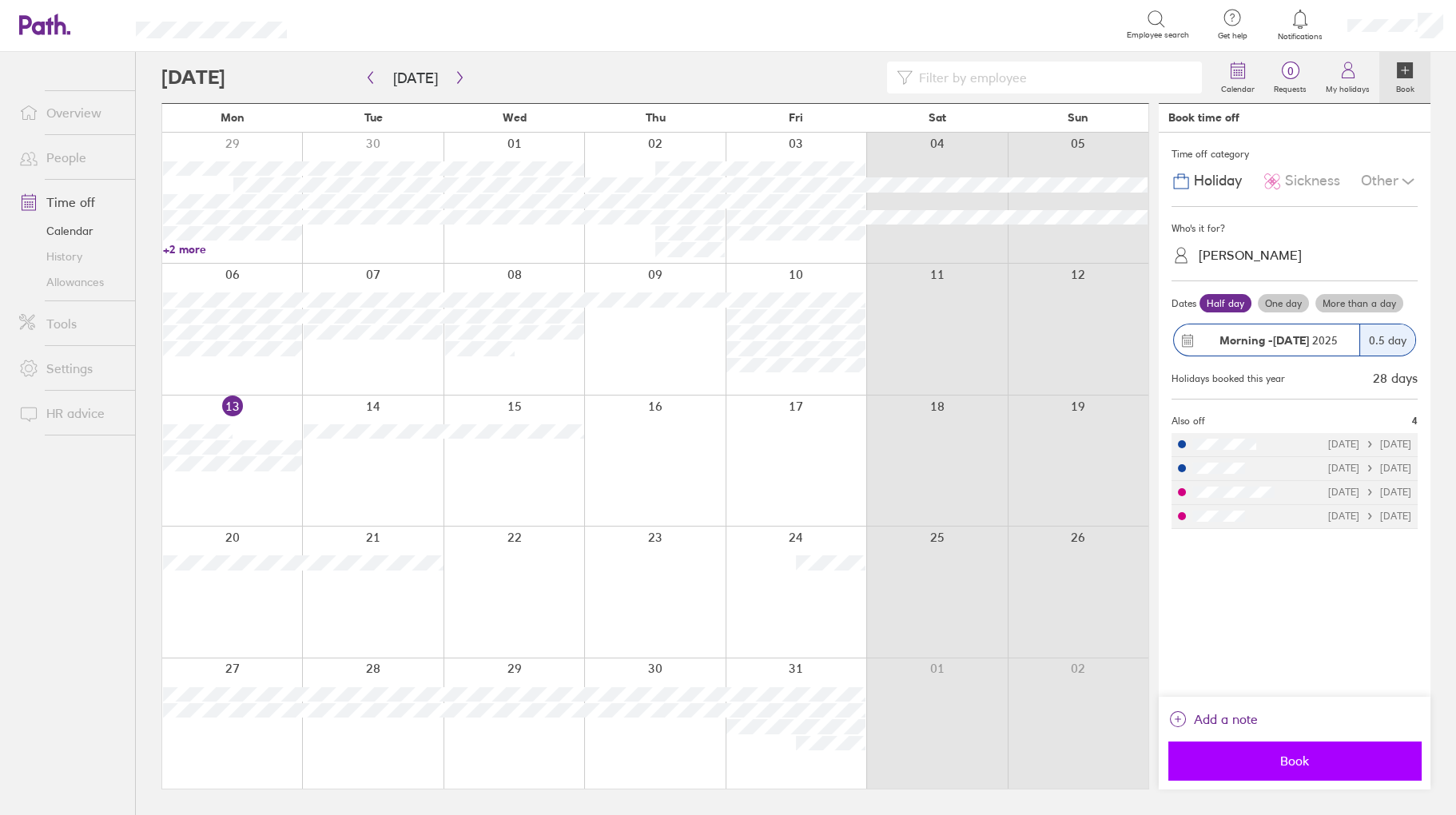
click at [1274, 760] on span "Book" at bounding box center [1295, 761] width 231 height 15
